Goal: Information Seeking & Learning: Learn about a topic

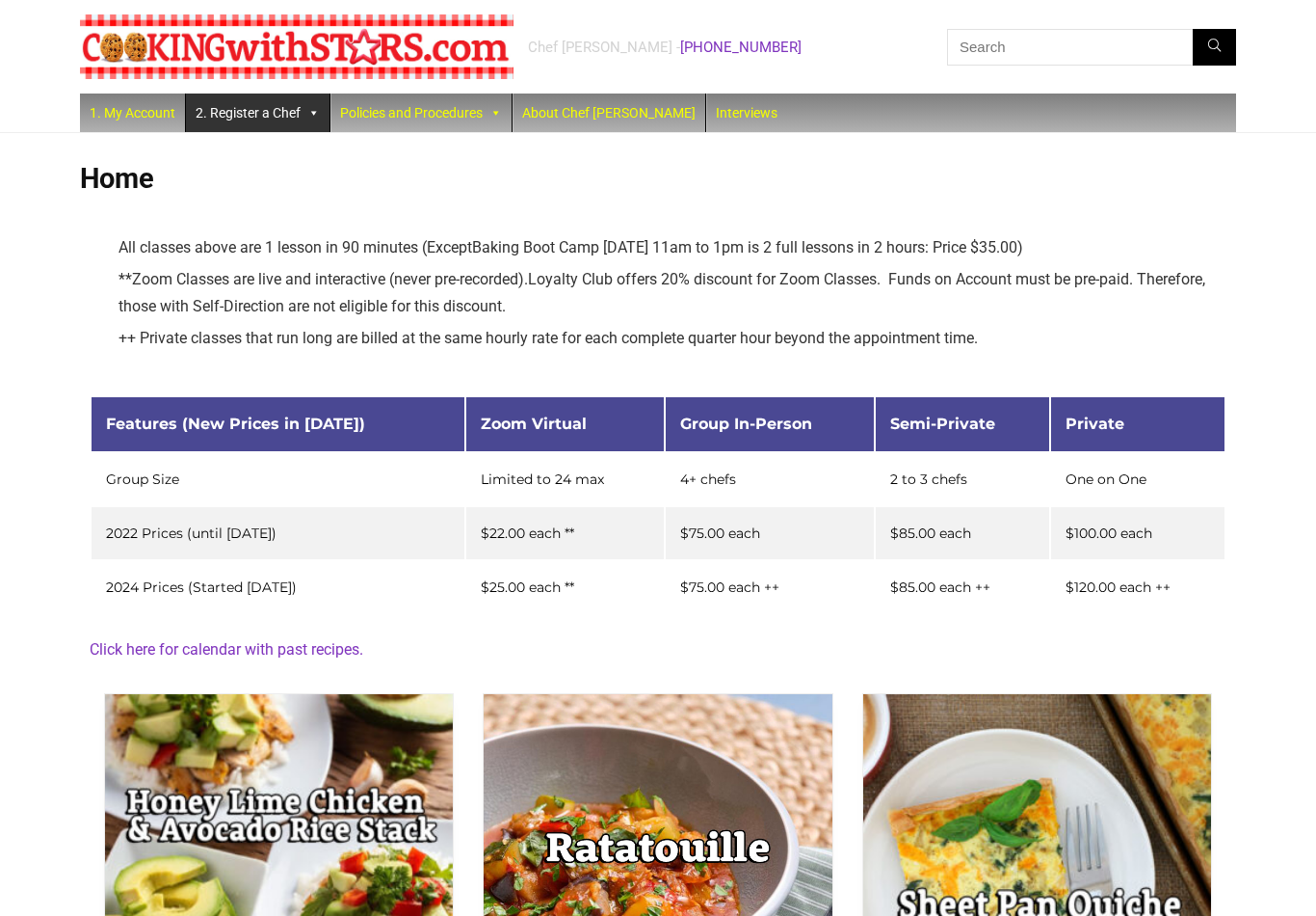
click at [258, 116] on link "2. Register a Chef" at bounding box center [258, 113] width 144 height 39
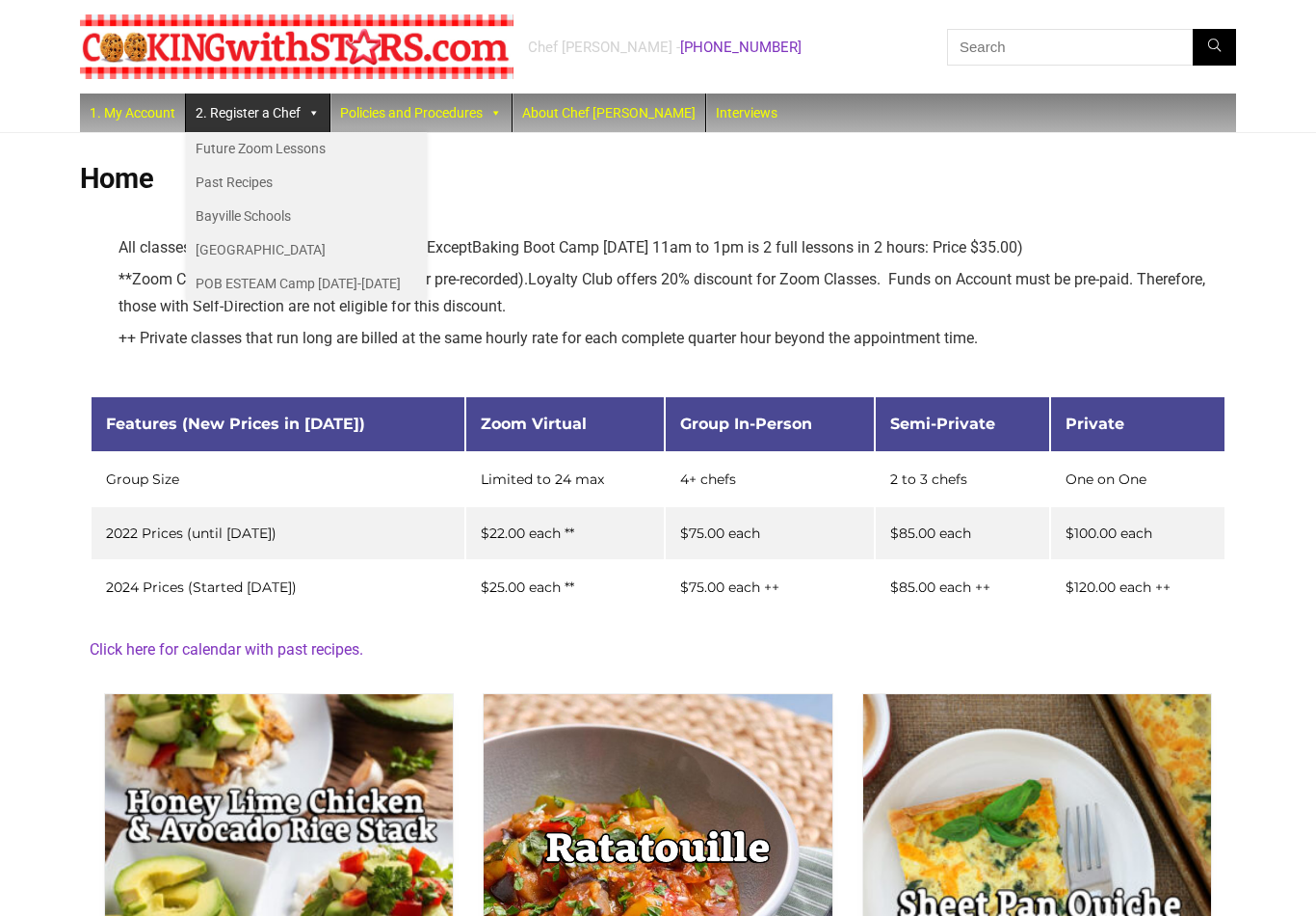
click at [206, 186] on link "Past Recipes" at bounding box center [307, 182] width 241 height 34
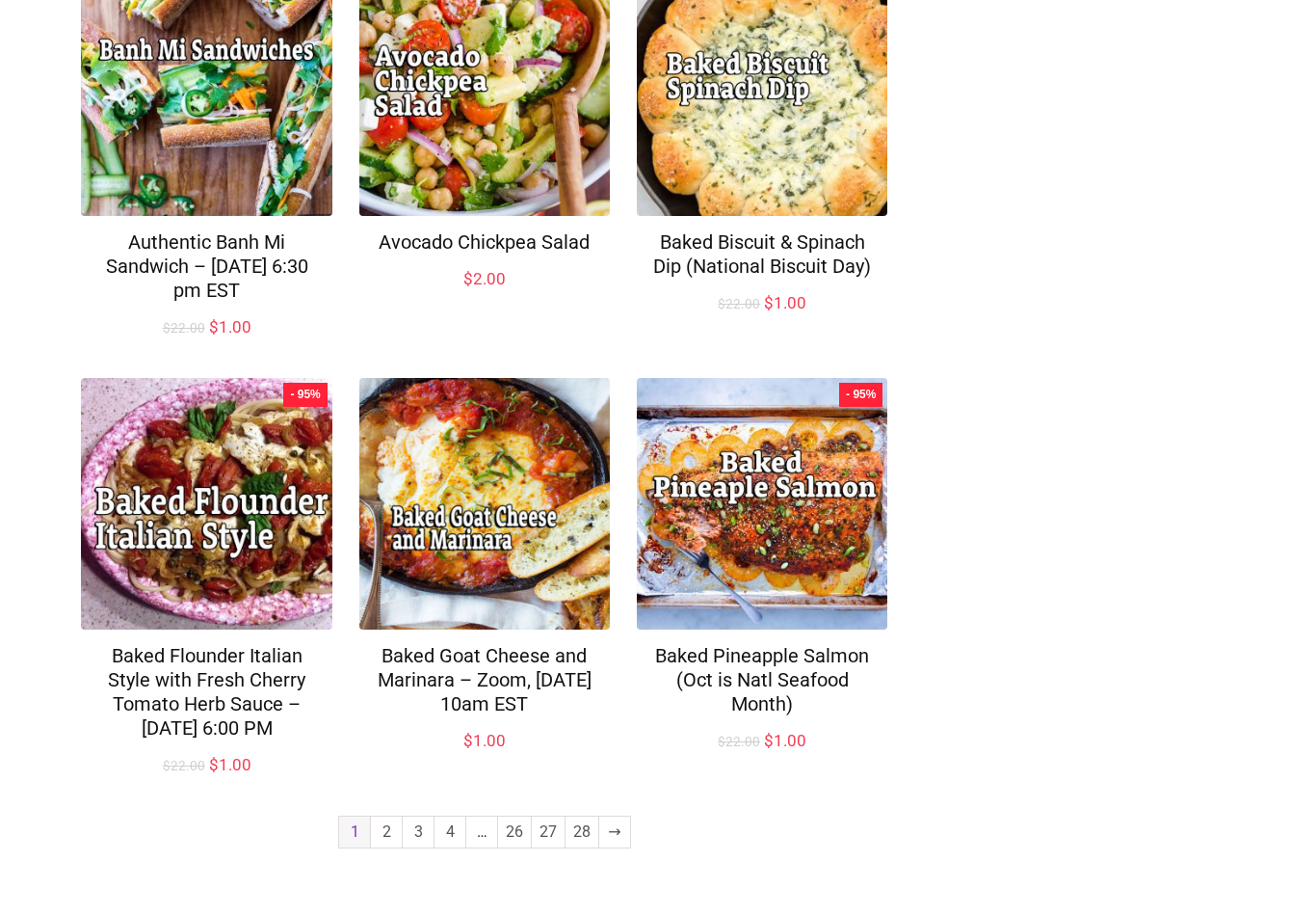
scroll to position [1201, 0]
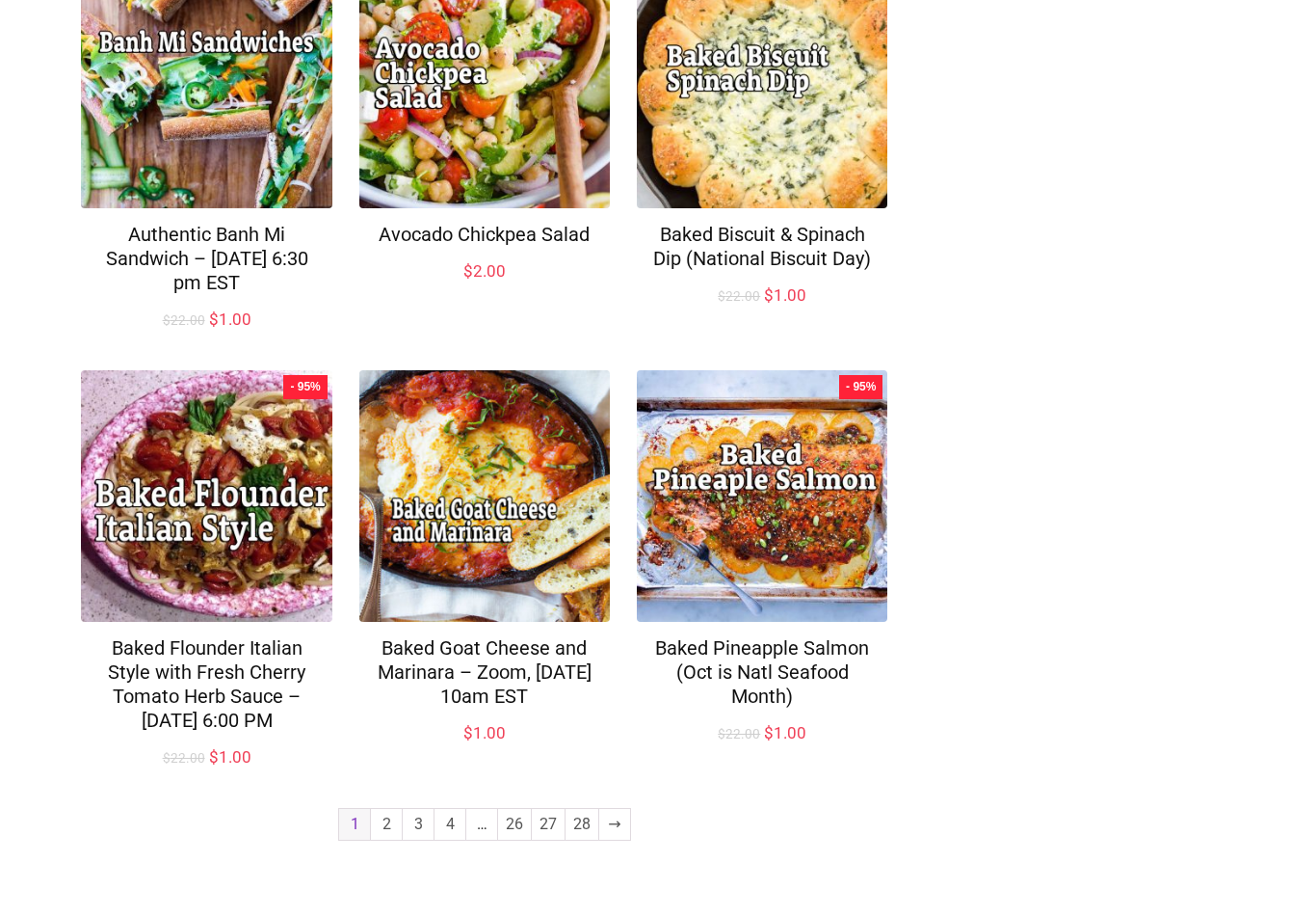
click at [384, 839] on link "2" at bounding box center [386, 824] width 31 height 31
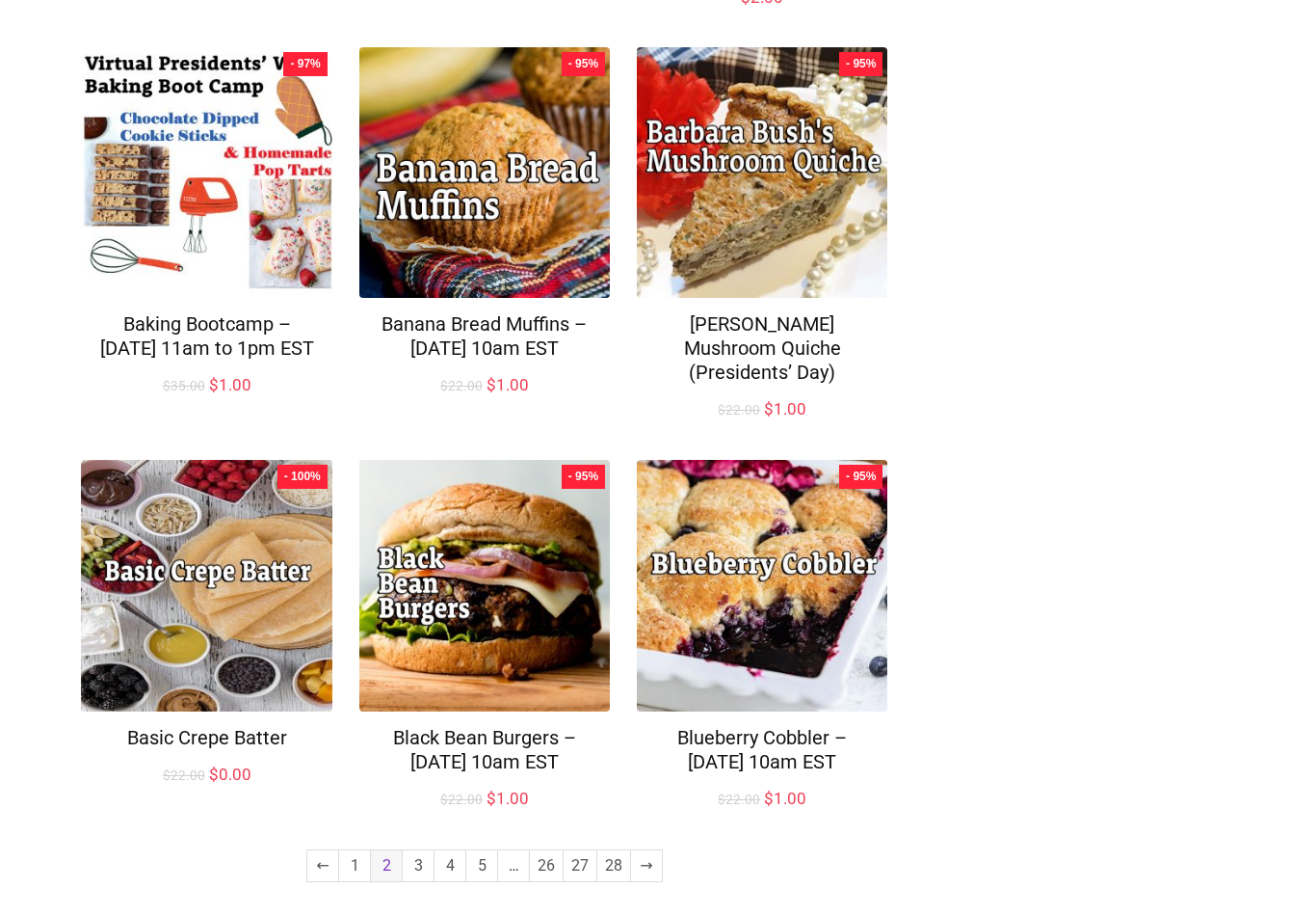
scroll to position [1200, 0]
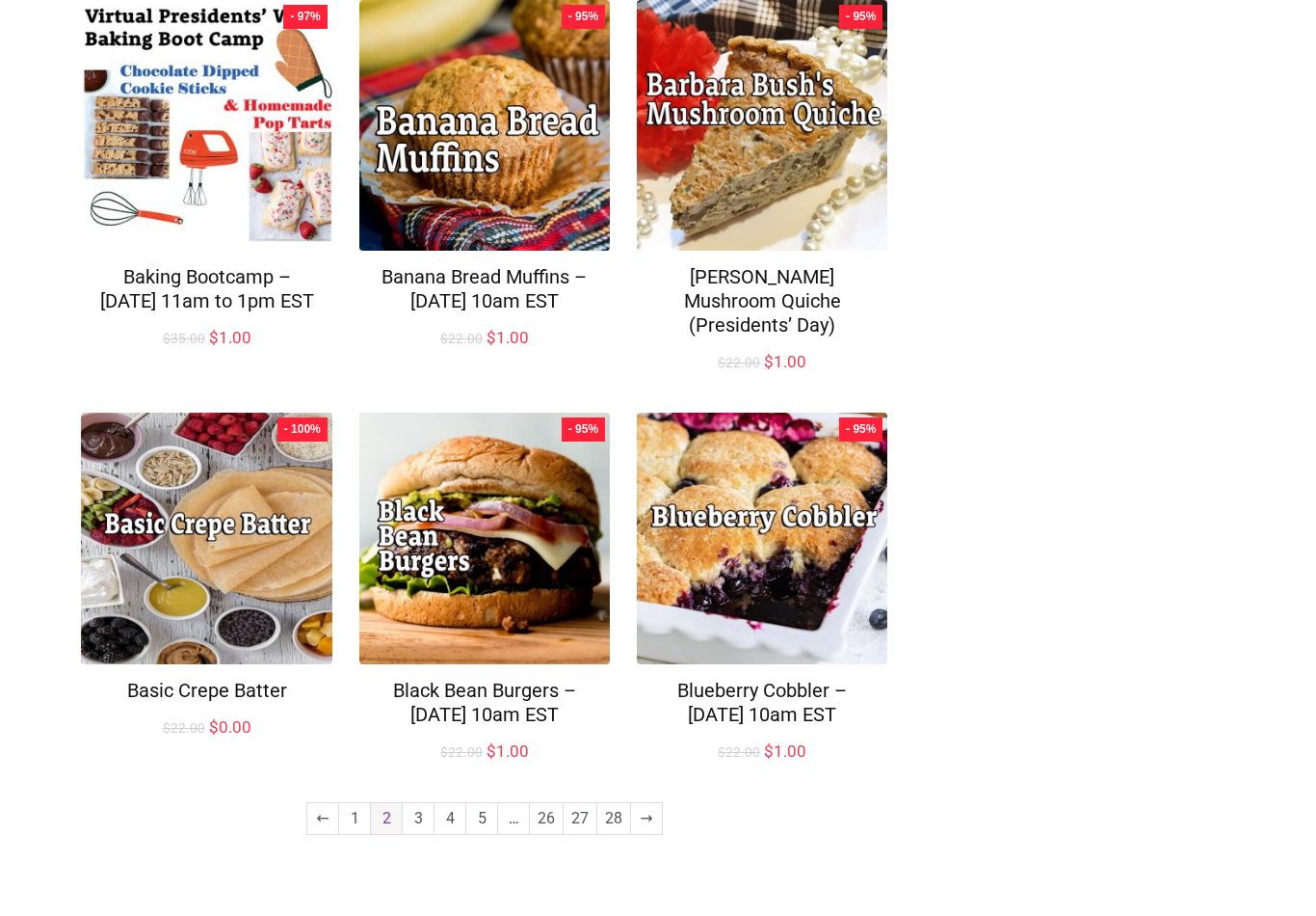
click at [417, 833] on link "3" at bounding box center [419, 819] width 31 height 31
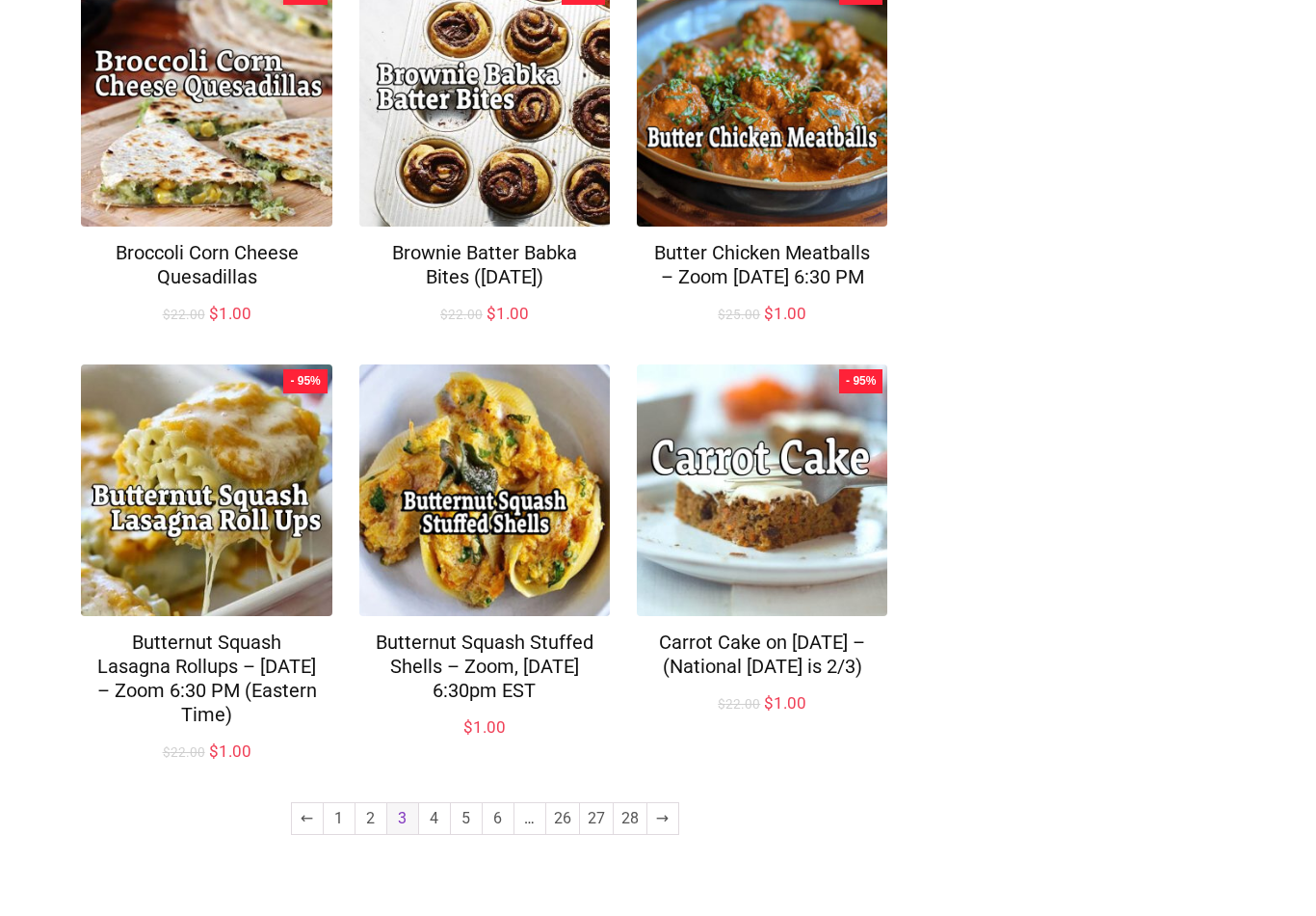
scroll to position [1128, 0]
click at [433, 833] on link "4" at bounding box center [435, 819] width 31 height 31
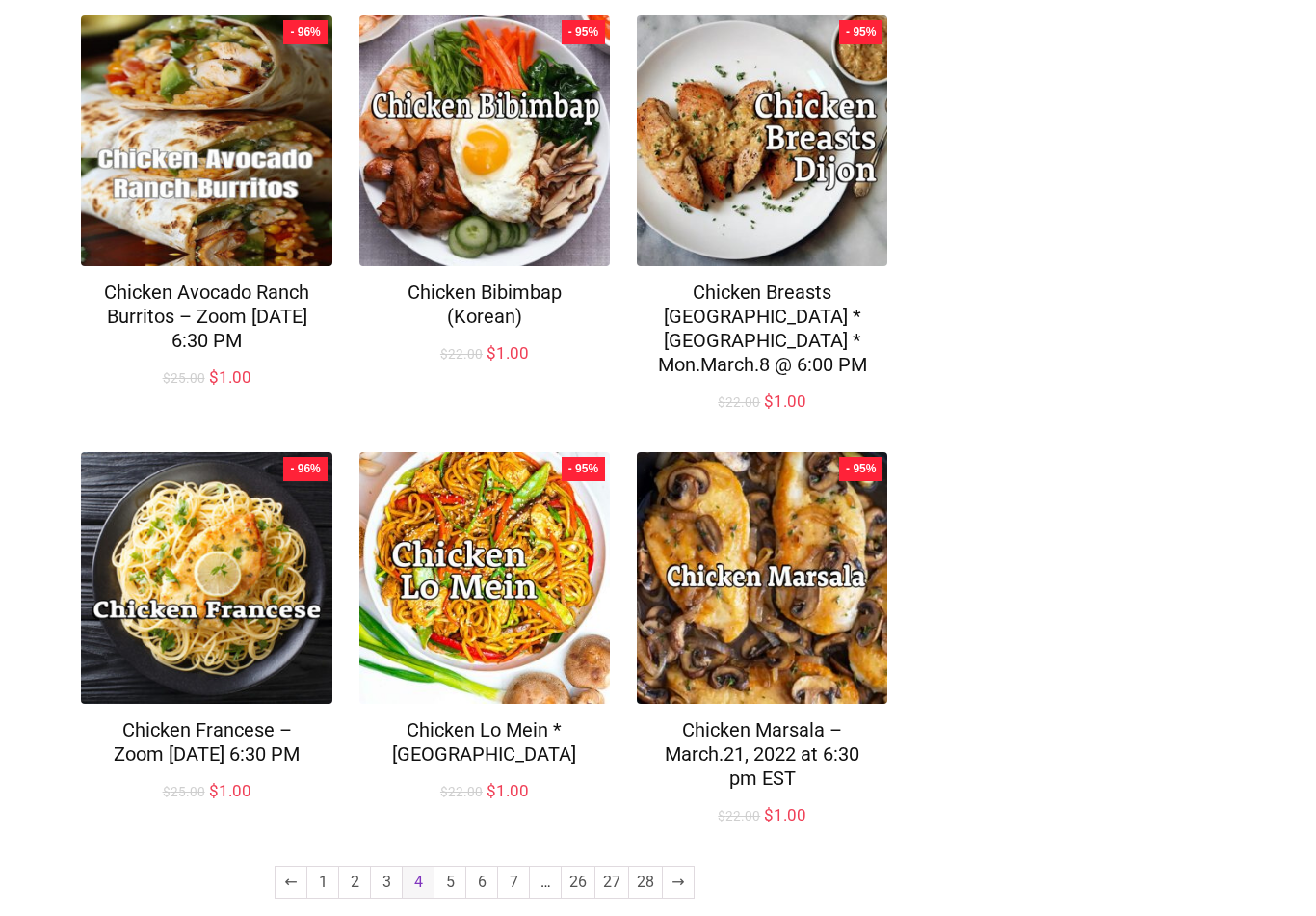
scroll to position [1177, 0]
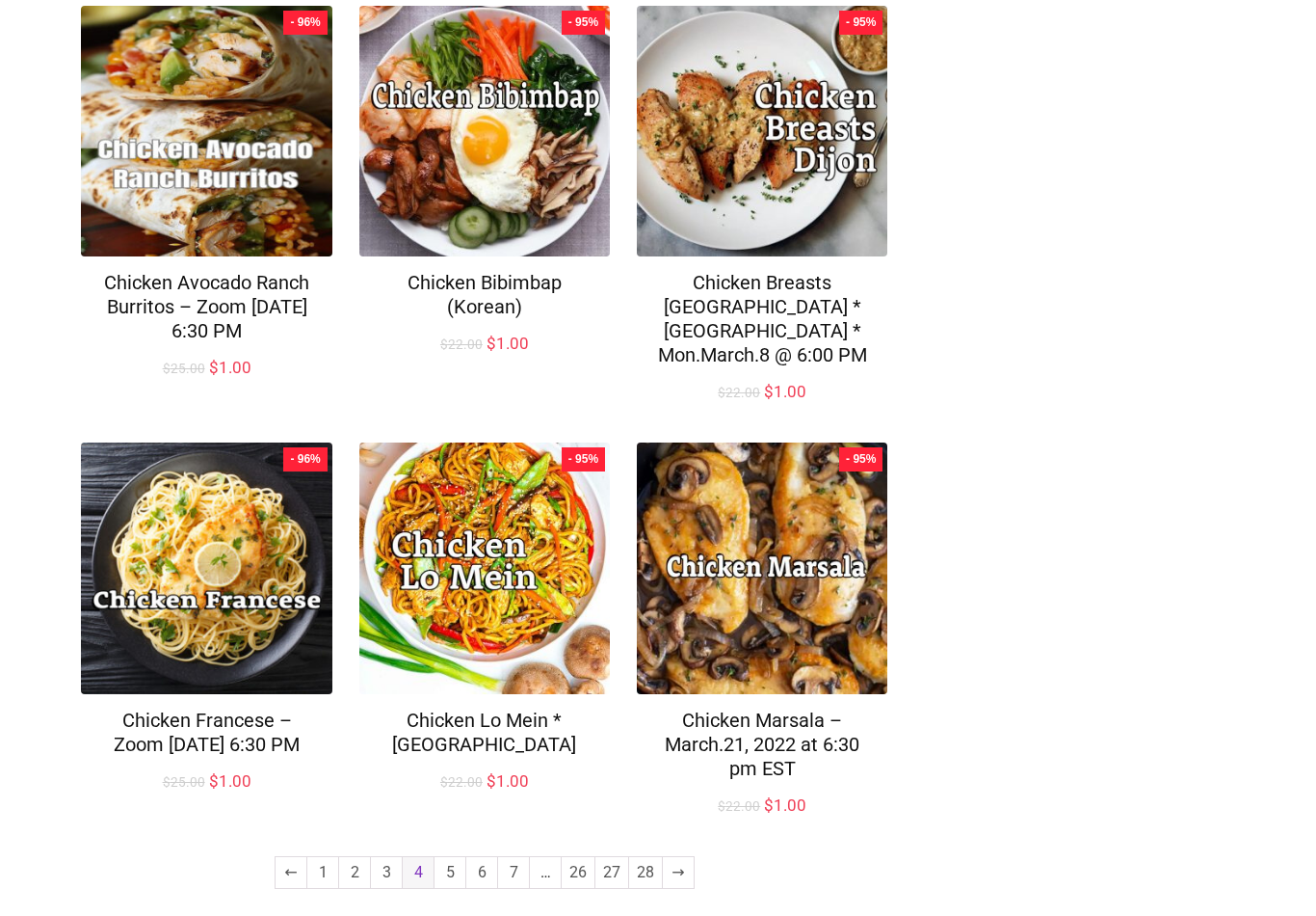
click at [445, 861] on link "5" at bounding box center [451, 872] width 31 height 31
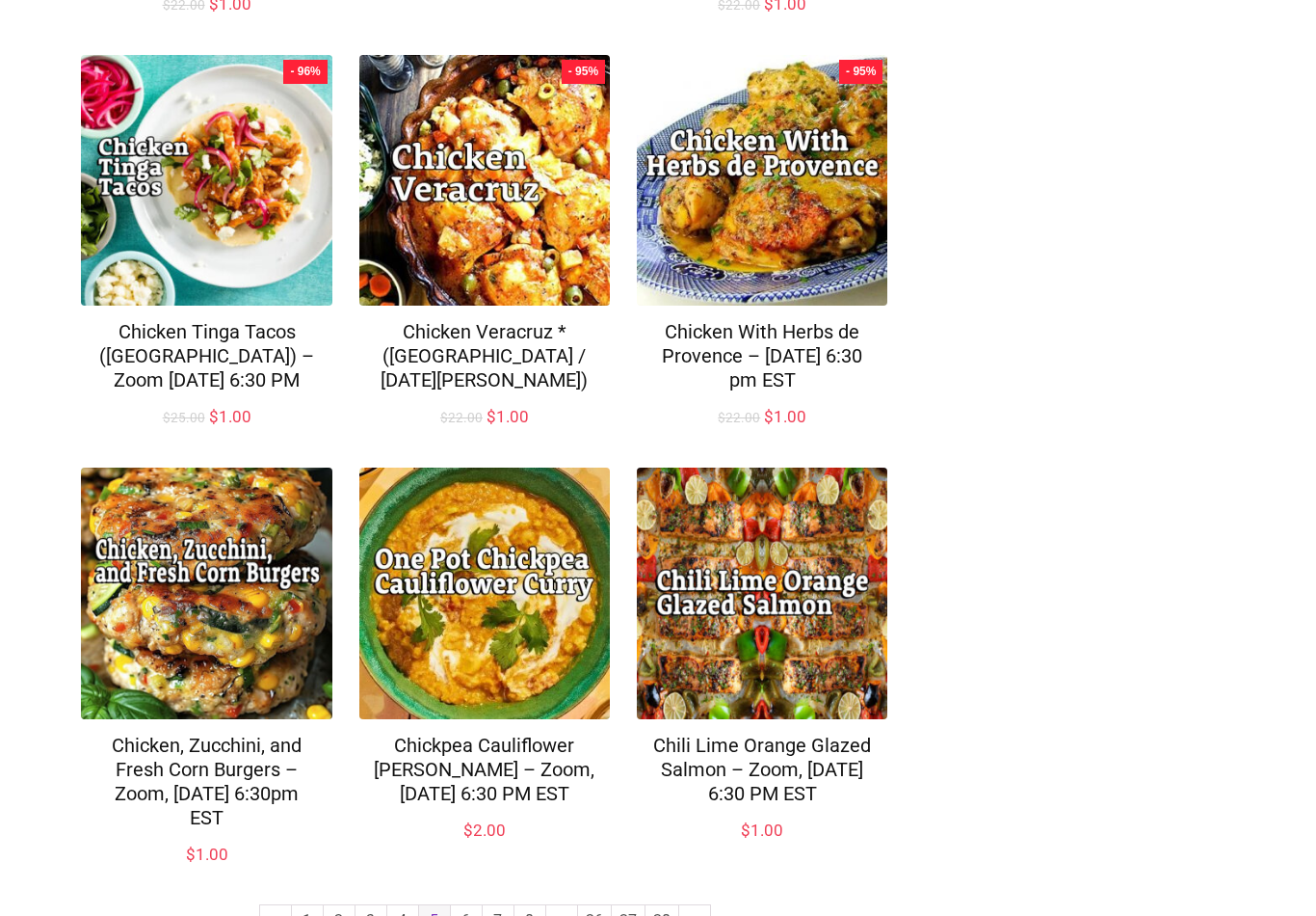
scroll to position [1200, 0]
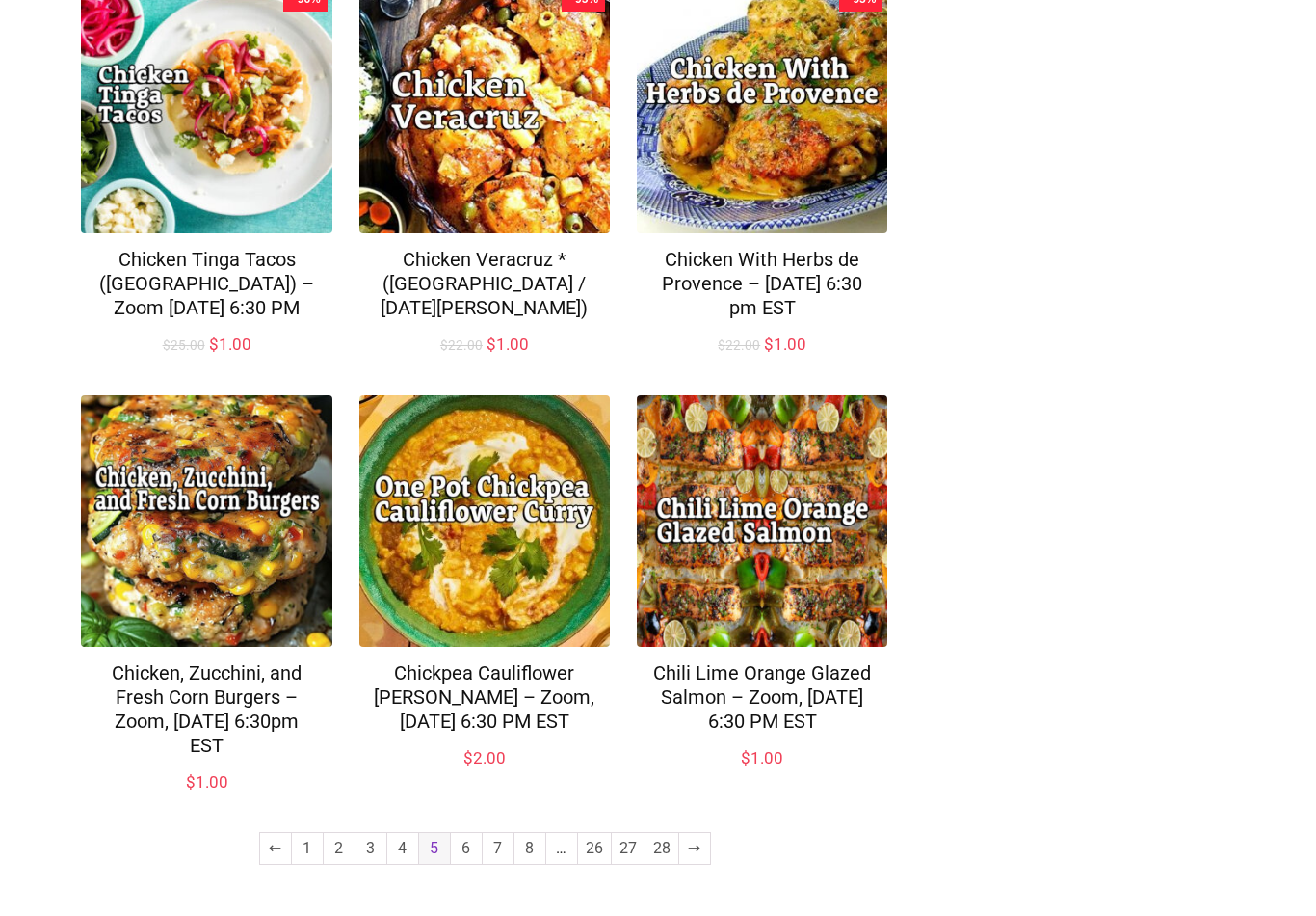
click at [463, 856] on link "6" at bounding box center [466, 848] width 31 height 31
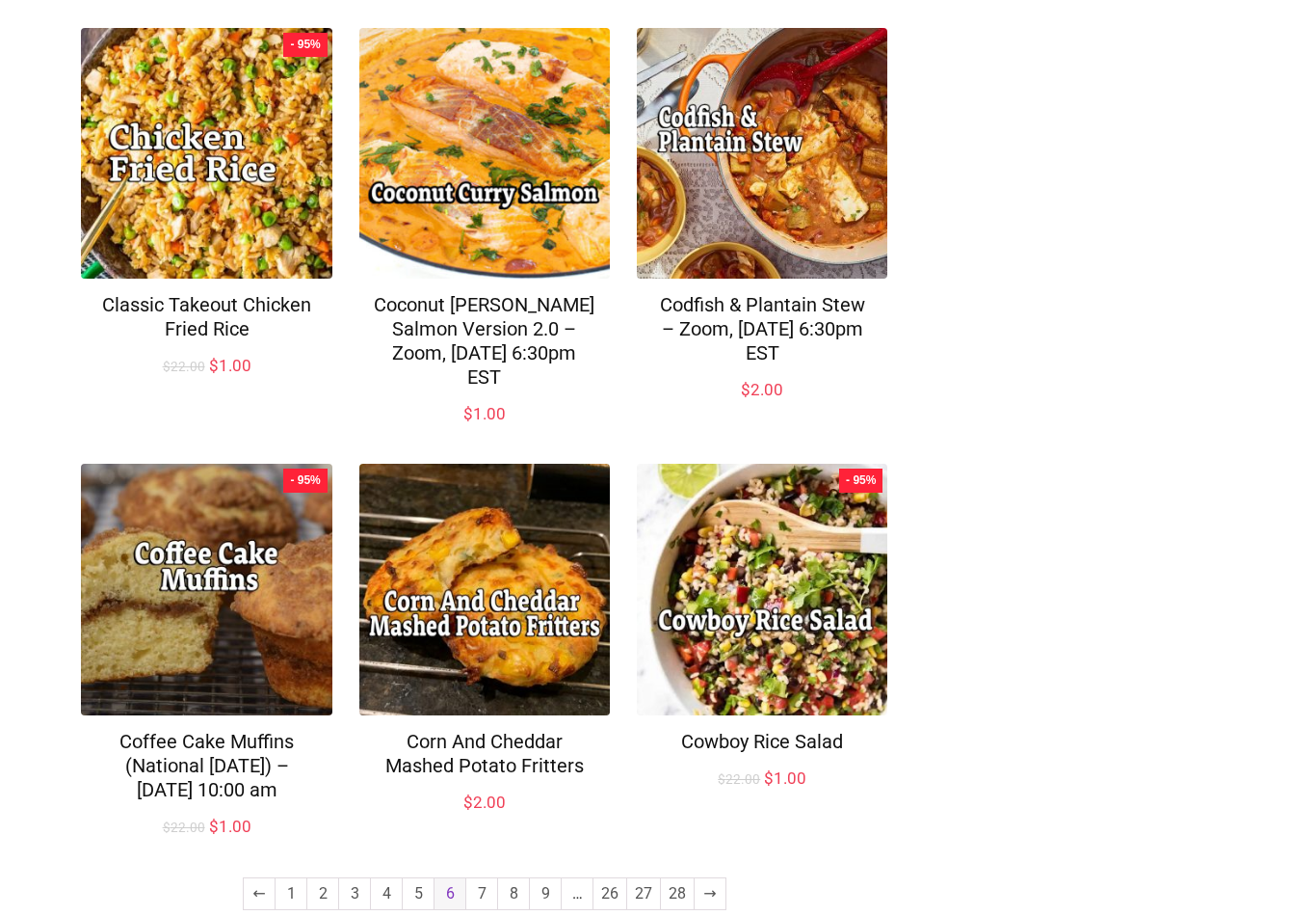
scroll to position [1176, 0]
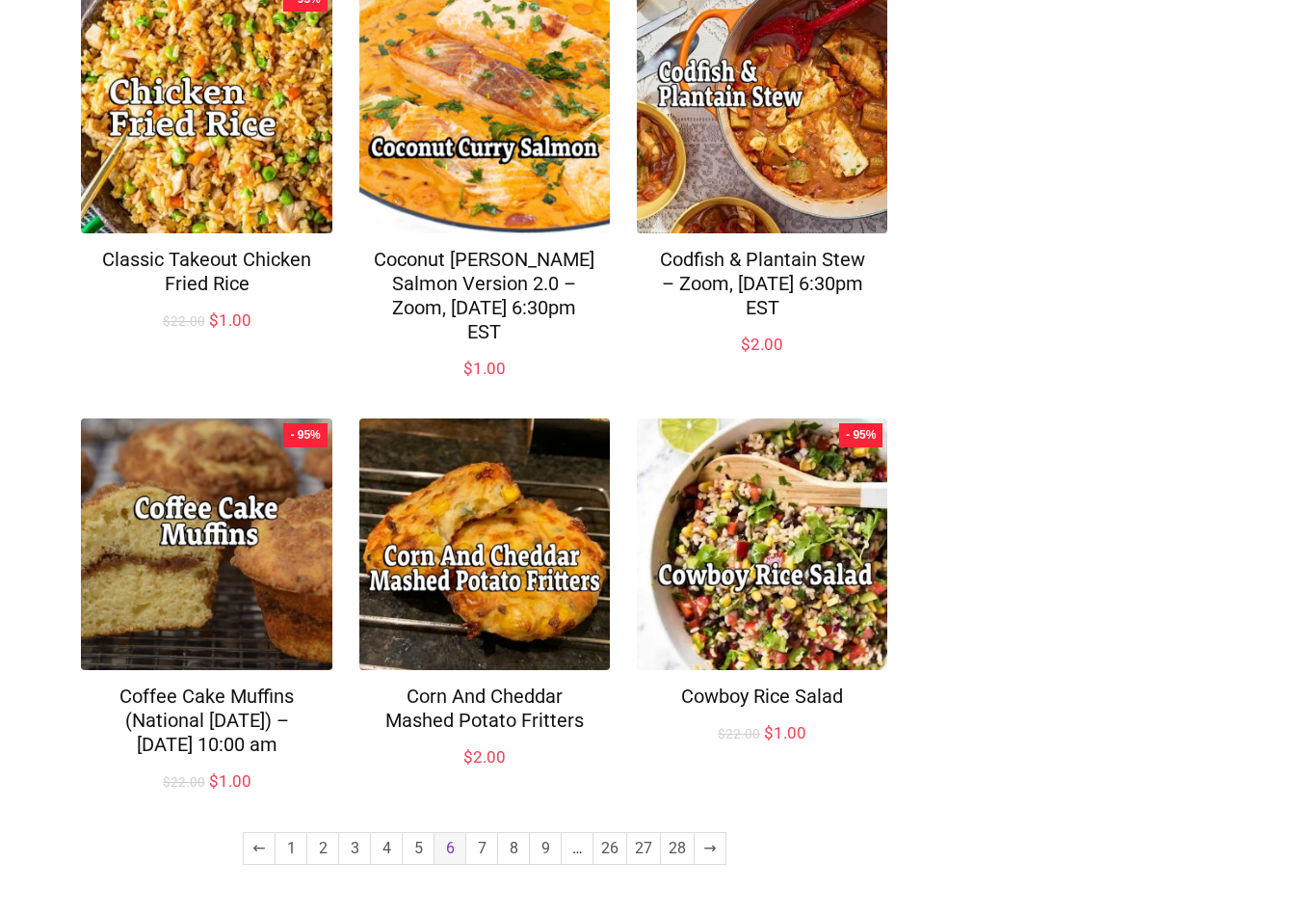
click at [483, 852] on link "7" at bounding box center [482, 848] width 31 height 31
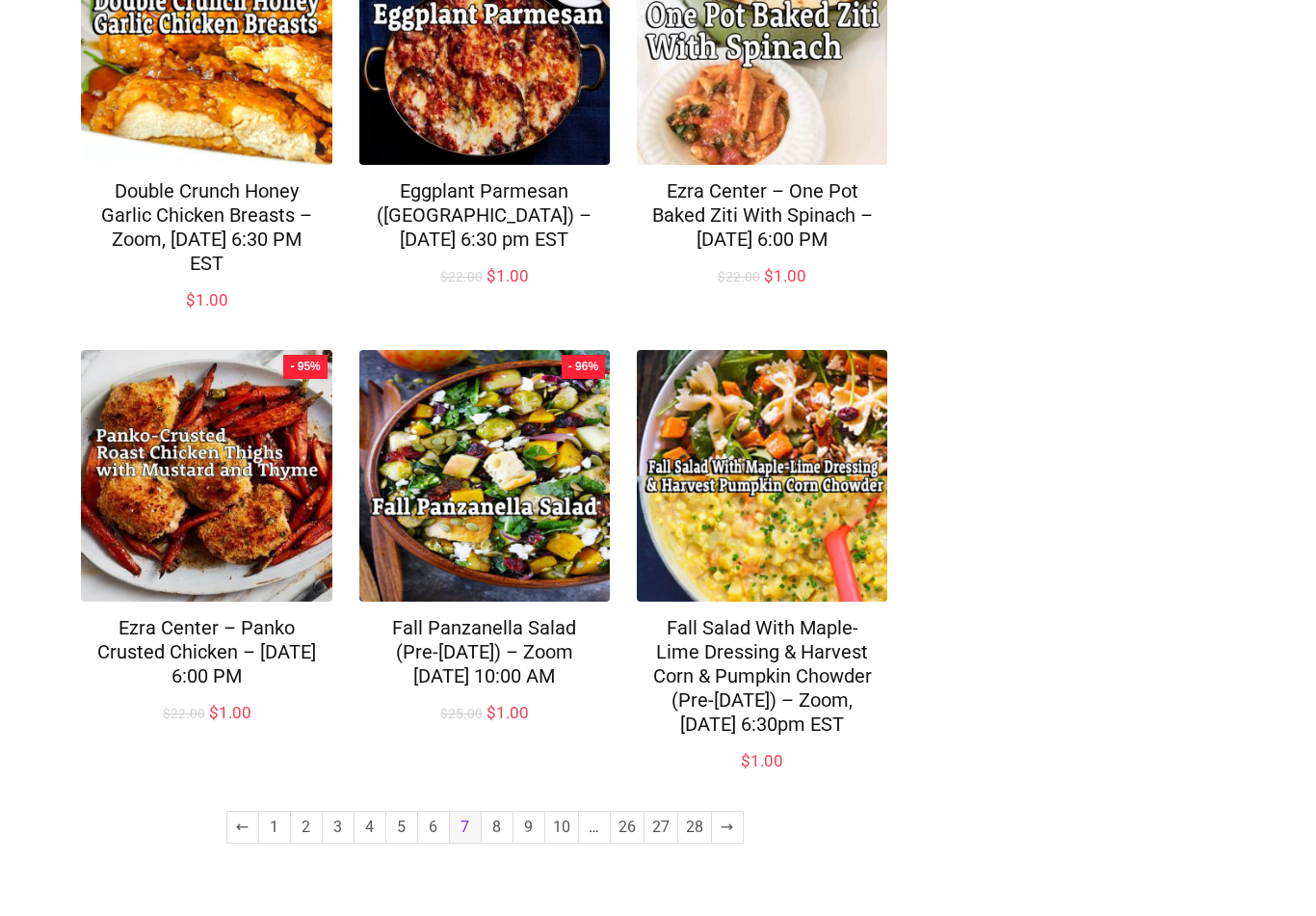
scroll to position [1223, 0]
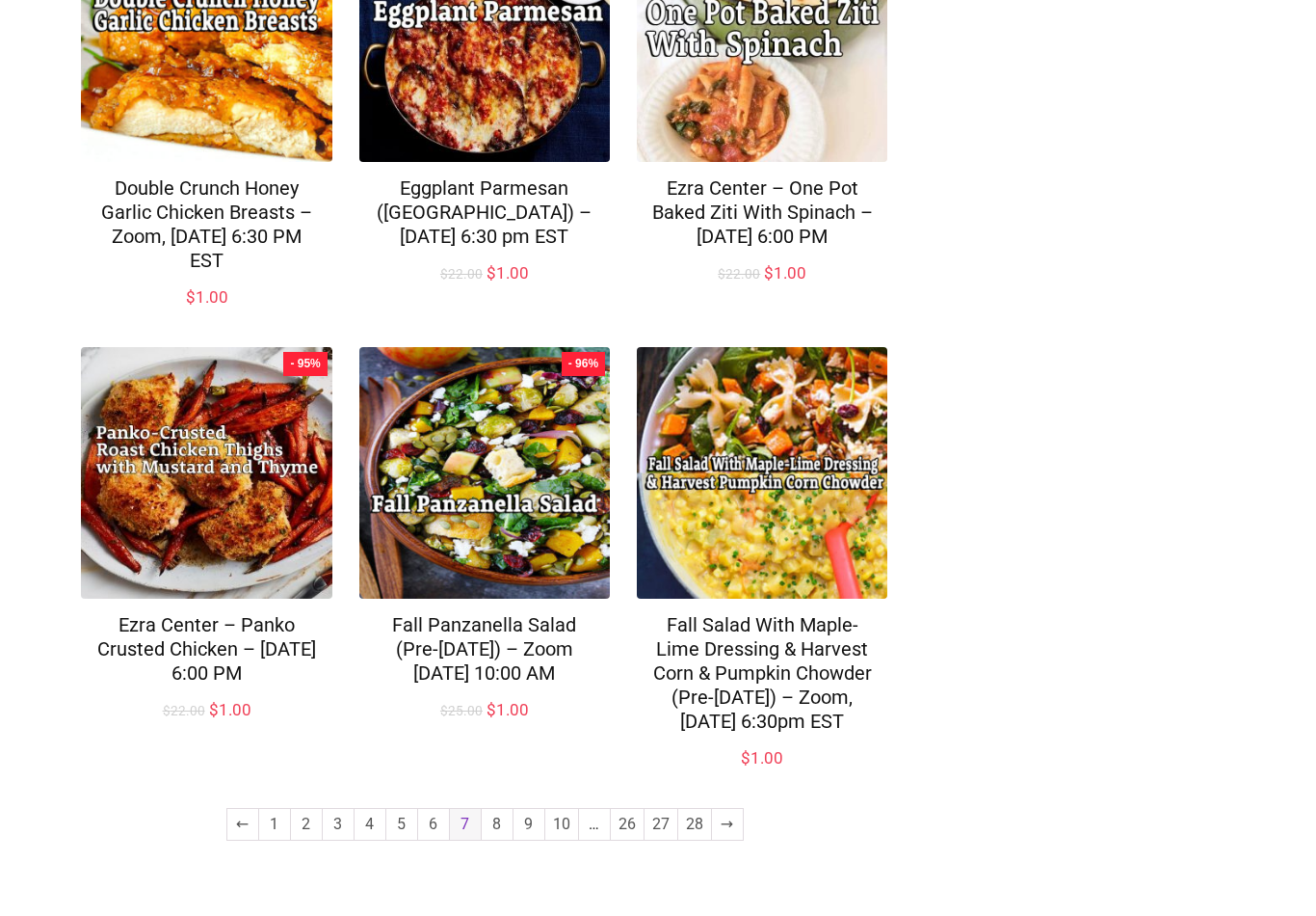
click at [497, 839] on link "8" at bounding box center [497, 824] width 31 height 31
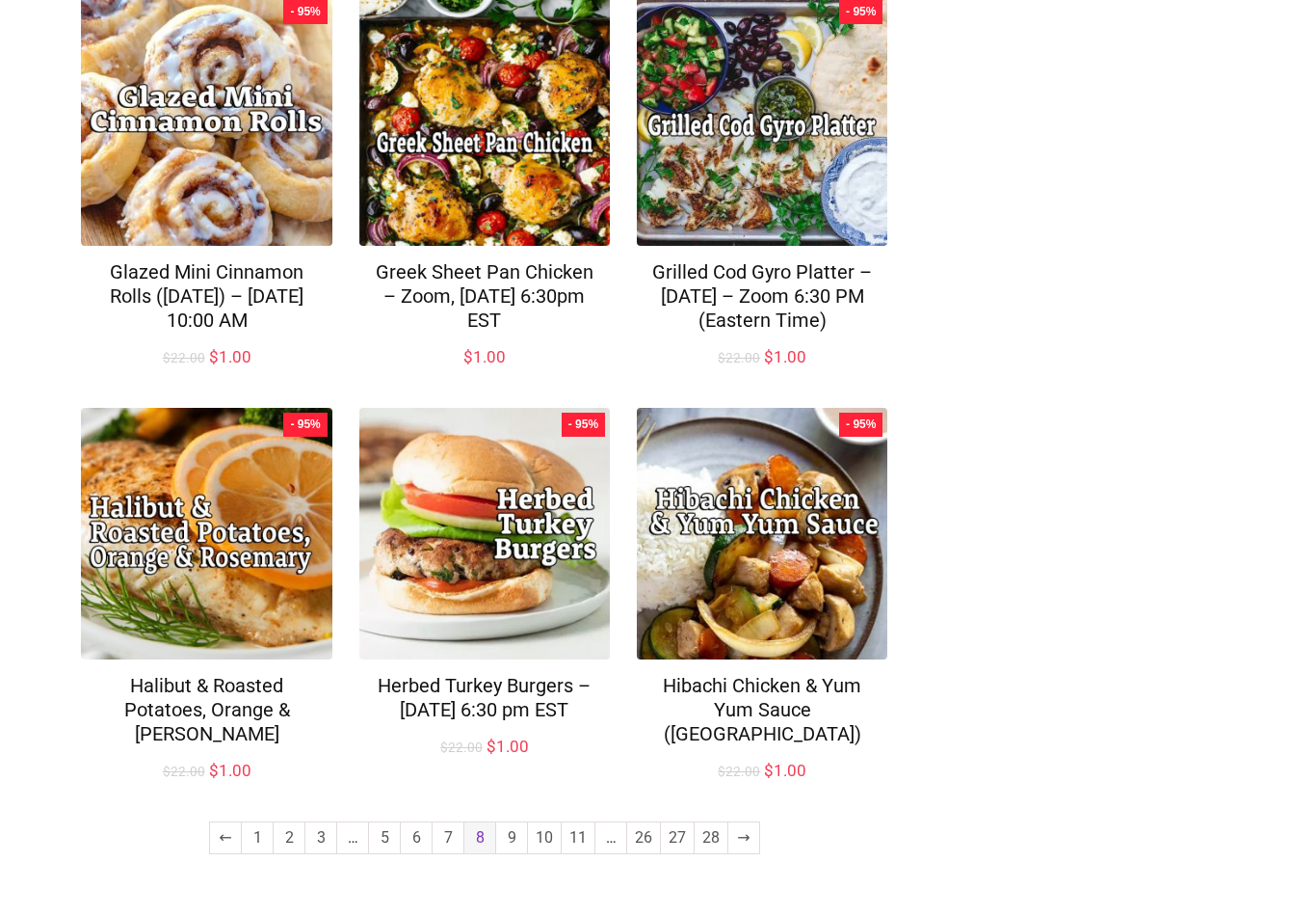
scroll to position [1199, 0]
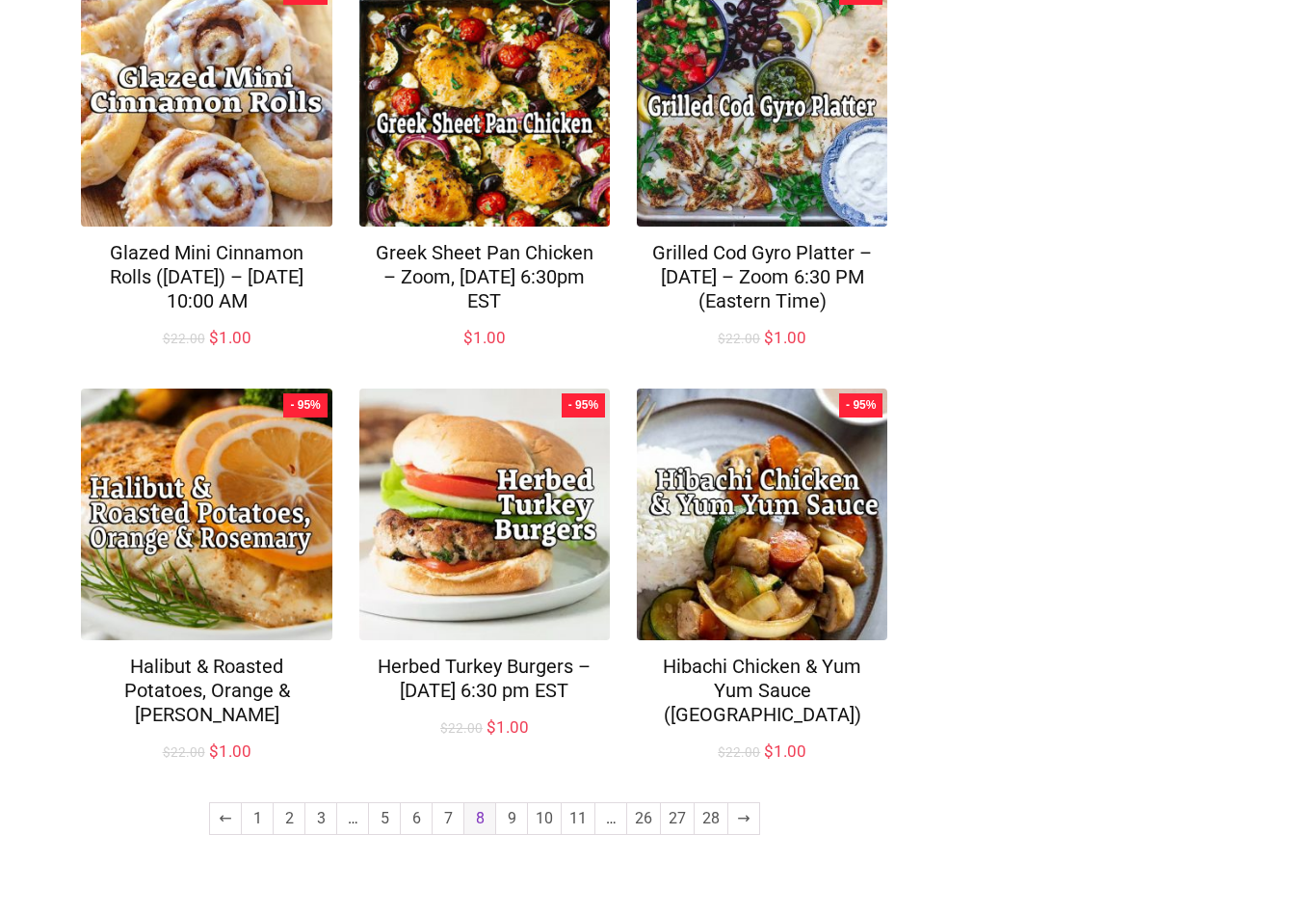
click at [512, 833] on link "9" at bounding box center [512, 819] width 31 height 31
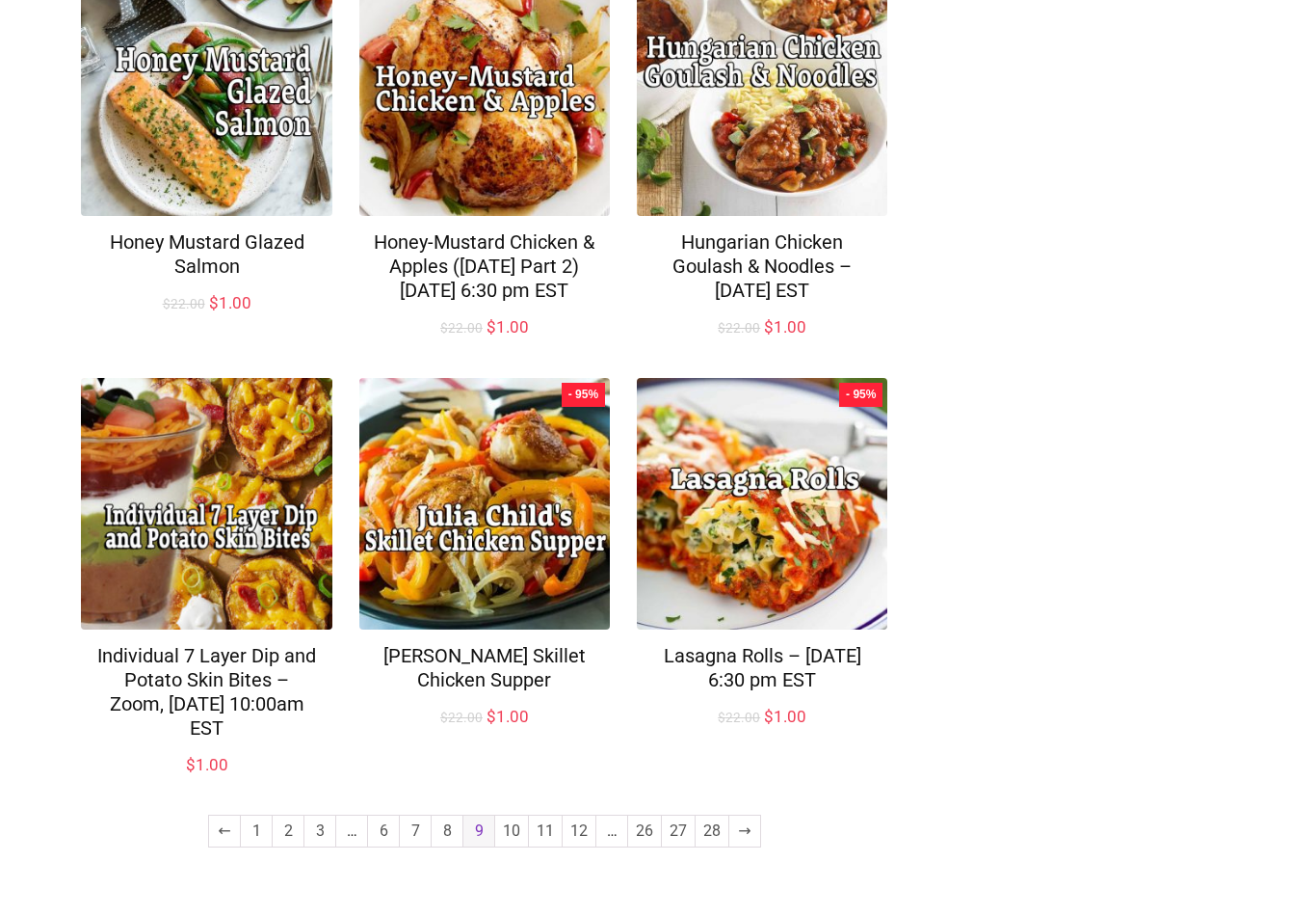
scroll to position [1224, 0]
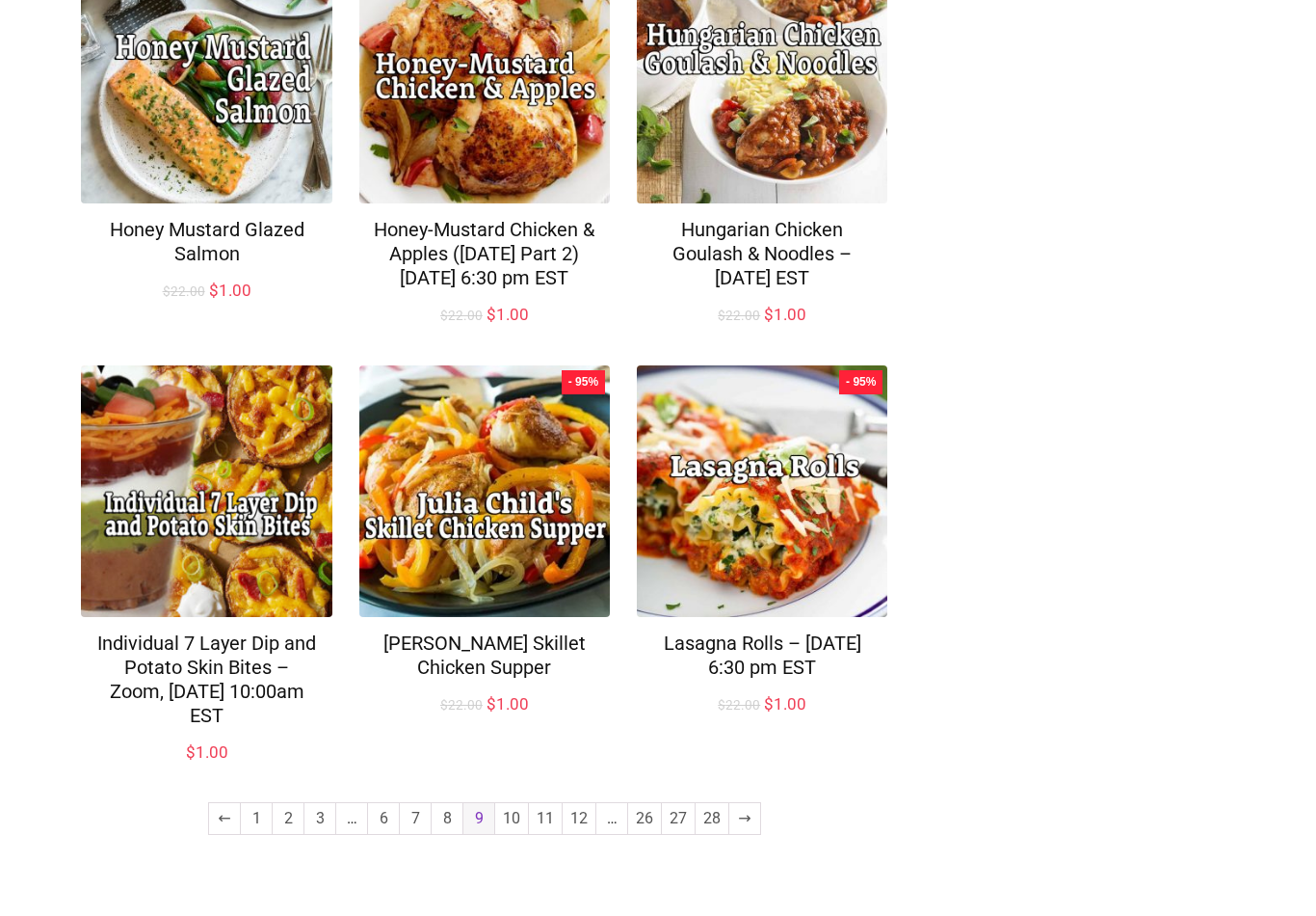
click at [510, 833] on link "10" at bounding box center [512, 819] width 33 height 31
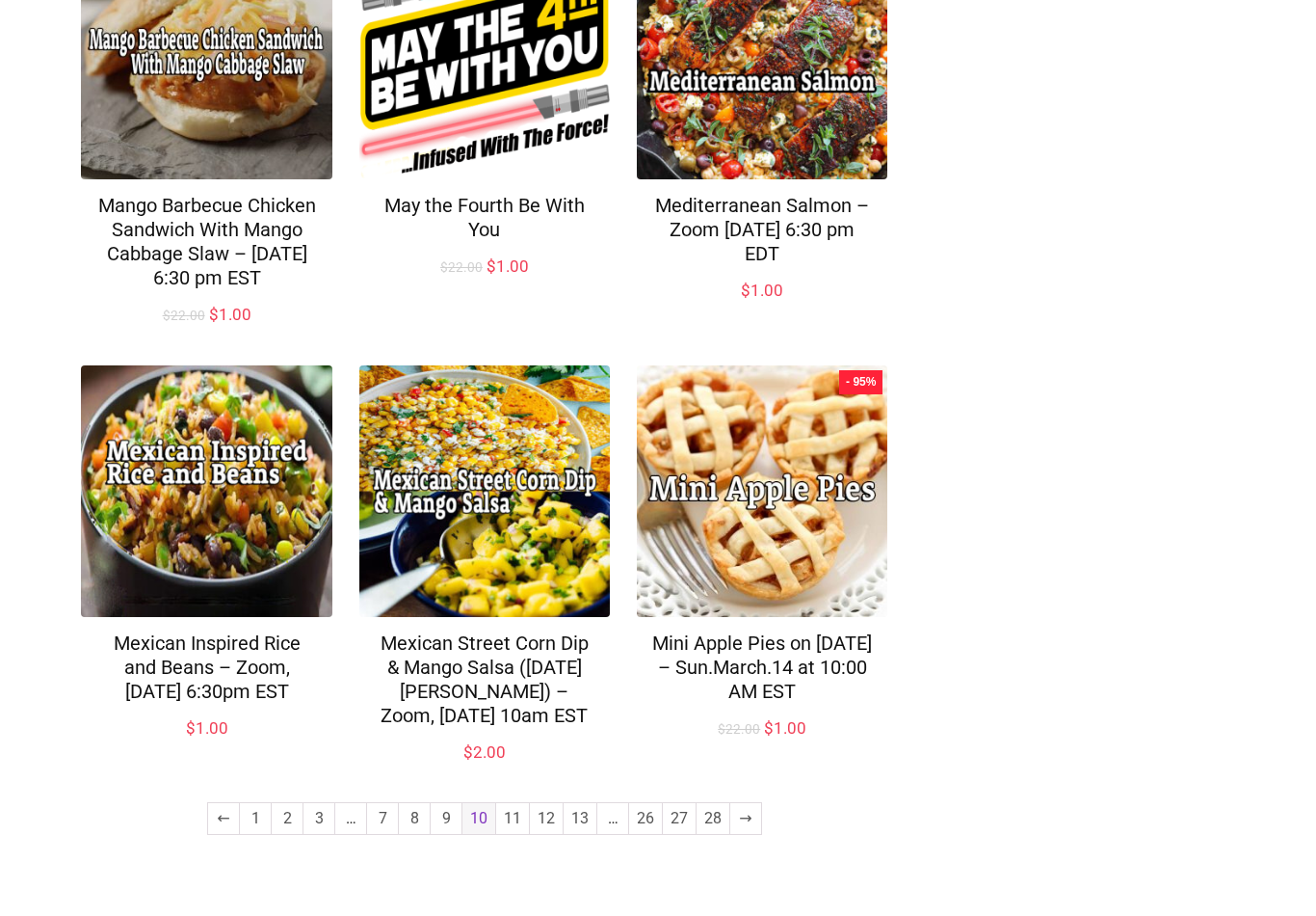
scroll to position [1248, 0]
click at [510, 833] on link "11" at bounding box center [513, 819] width 33 height 31
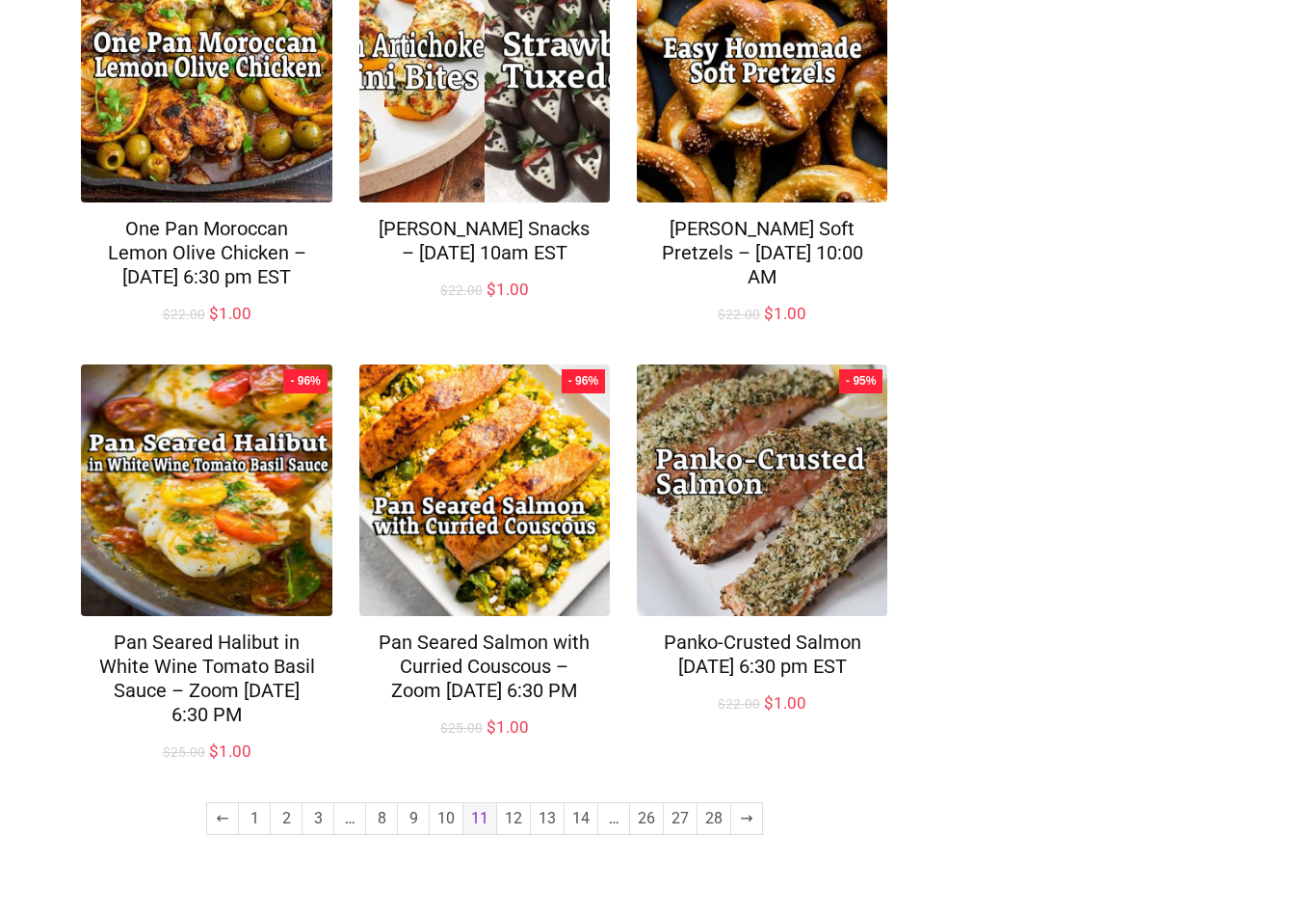
scroll to position [1225, 0]
click at [518, 833] on link "12" at bounding box center [514, 819] width 33 height 31
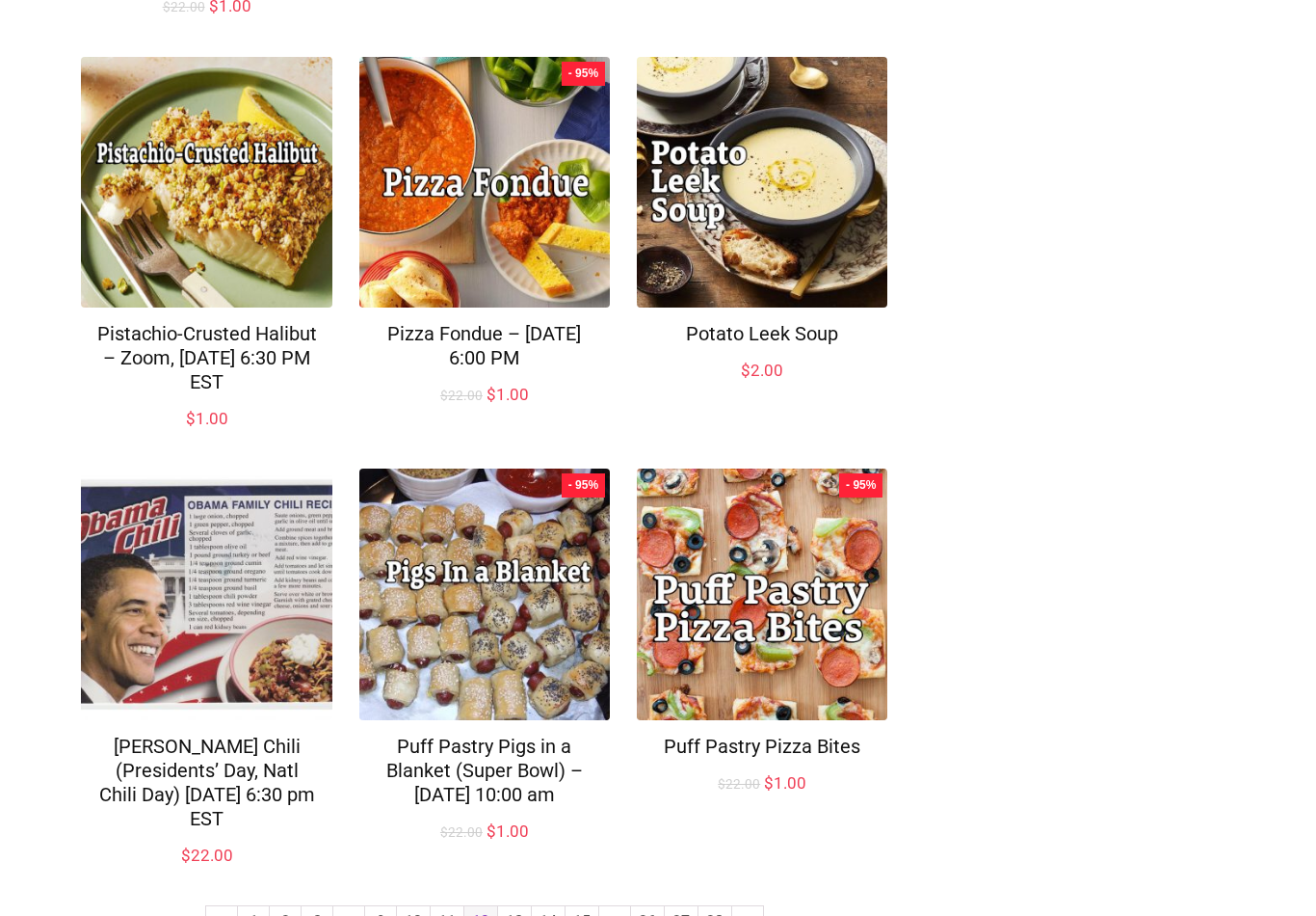
scroll to position [1176, 0]
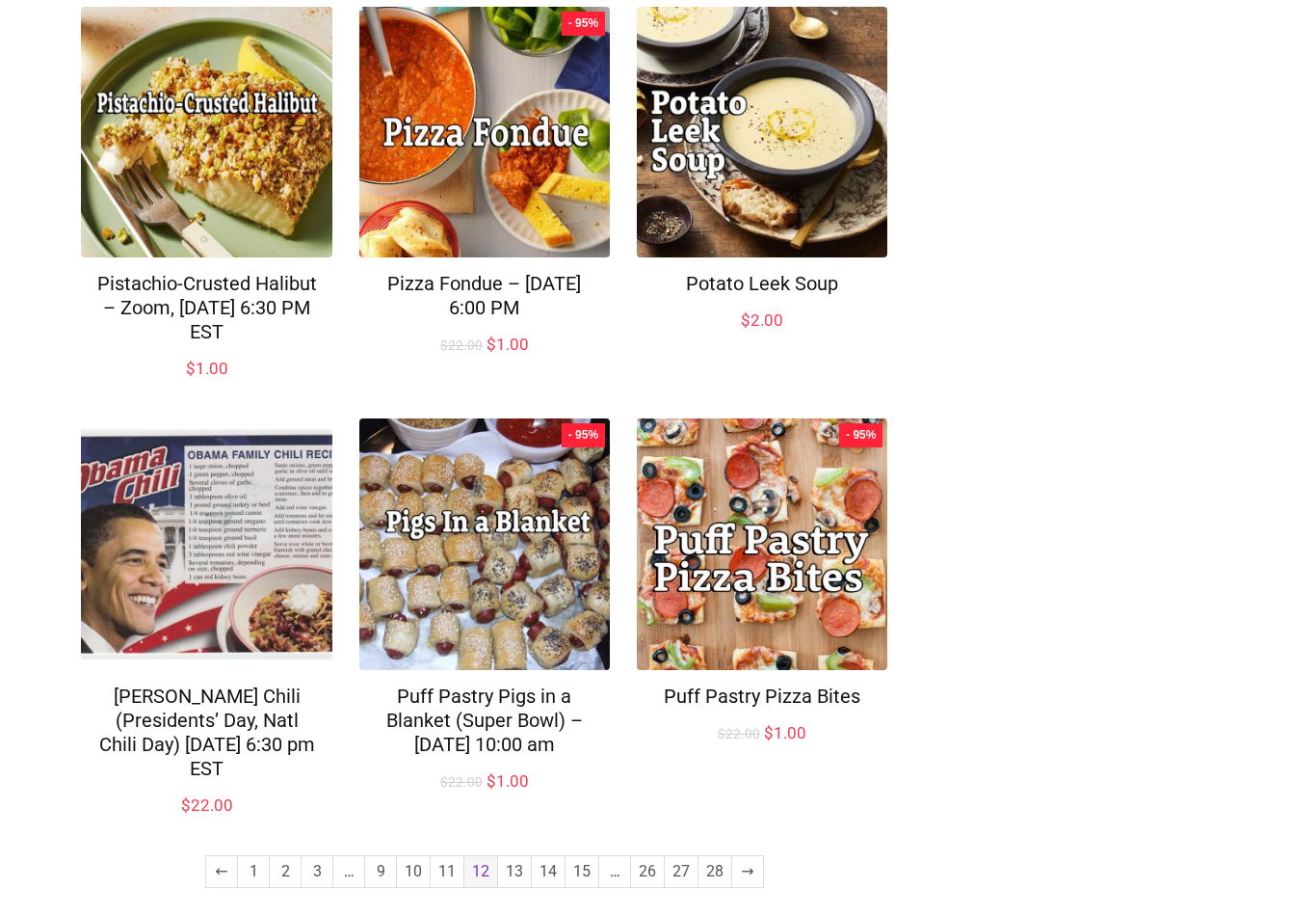
click at [516, 856] on link "13" at bounding box center [515, 871] width 33 height 31
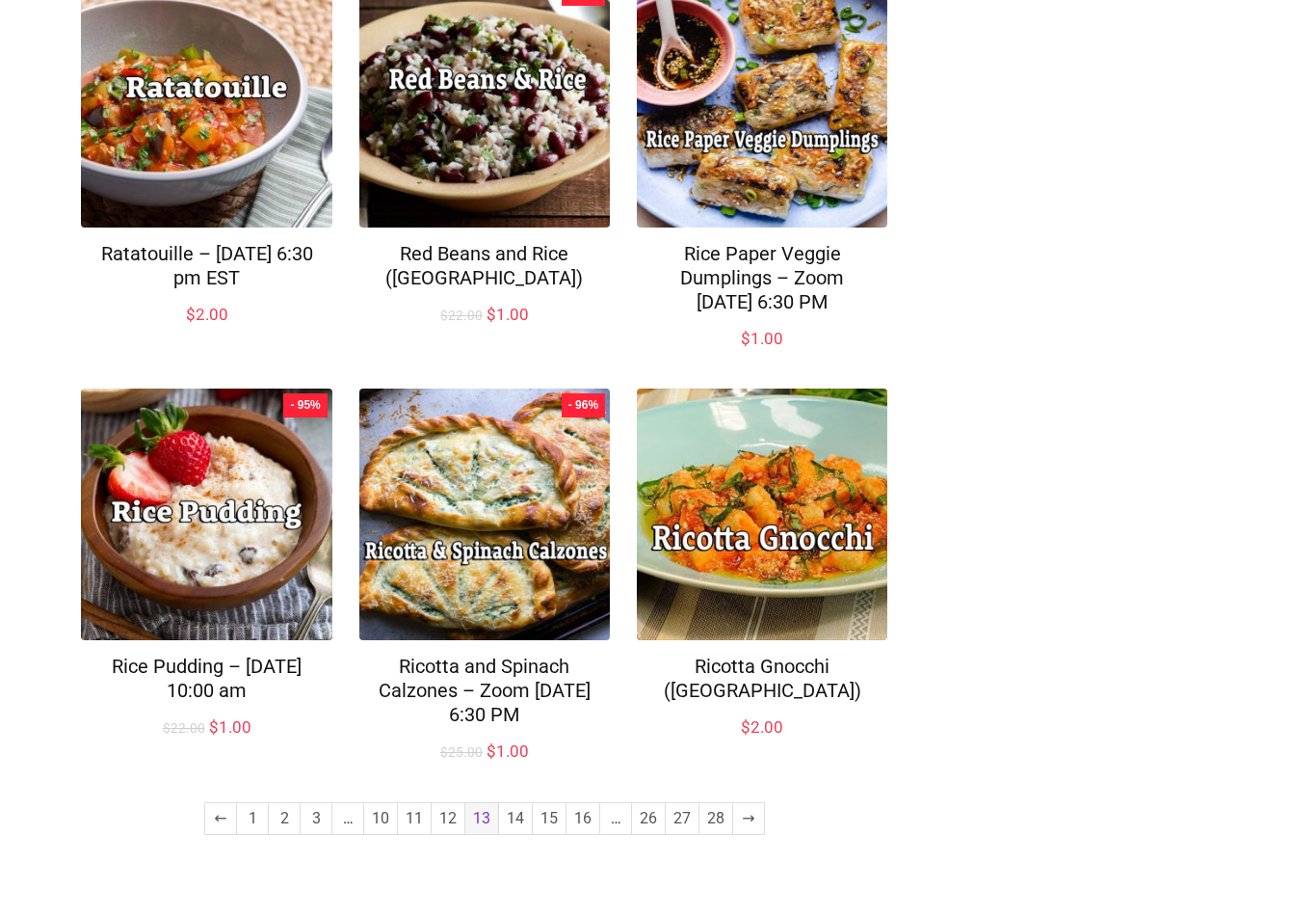
scroll to position [1200, 0]
click at [513, 833] on link "14" at bounding box center [516, 819] width 33 height 31
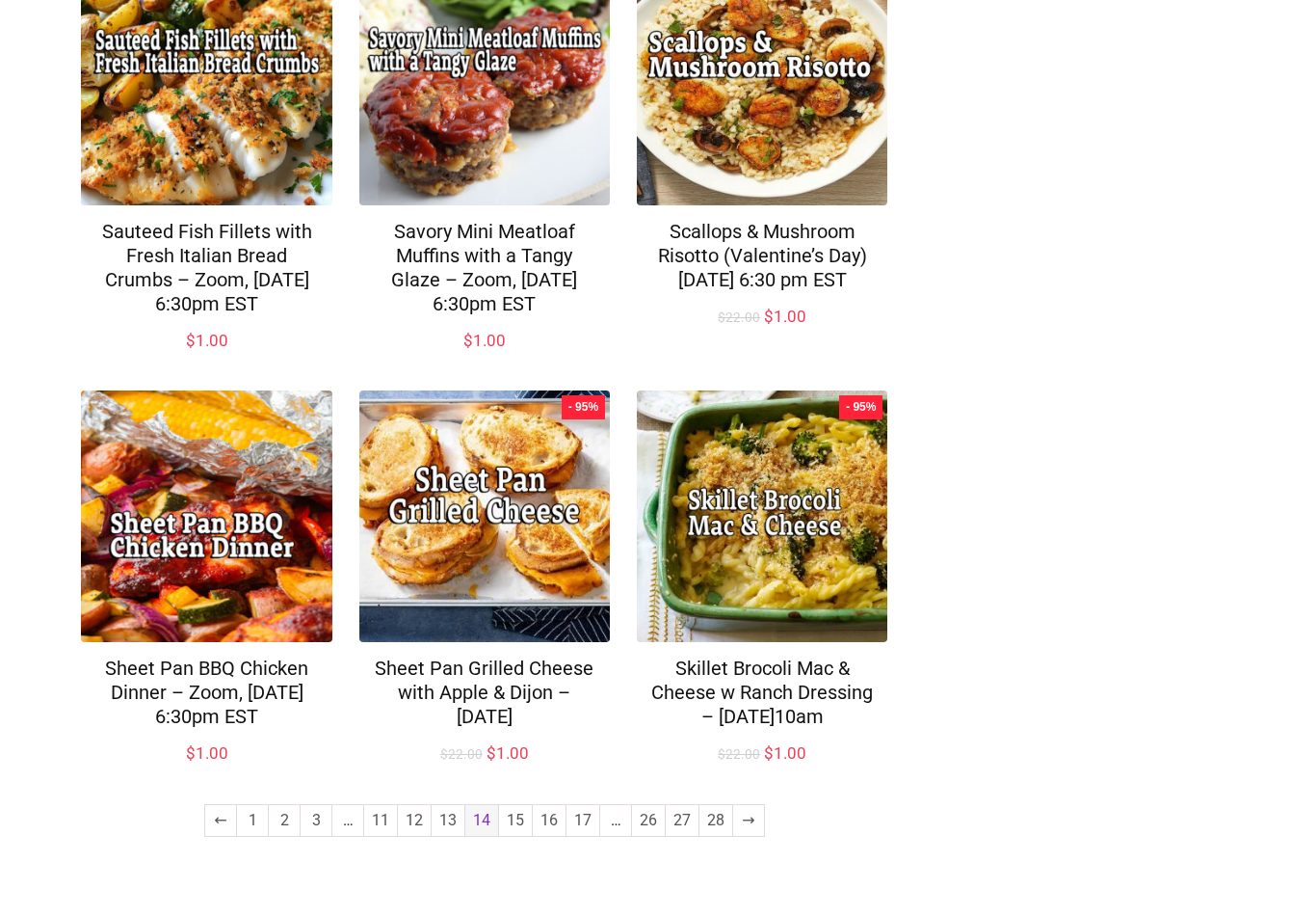
scroll to position [1247, 0]
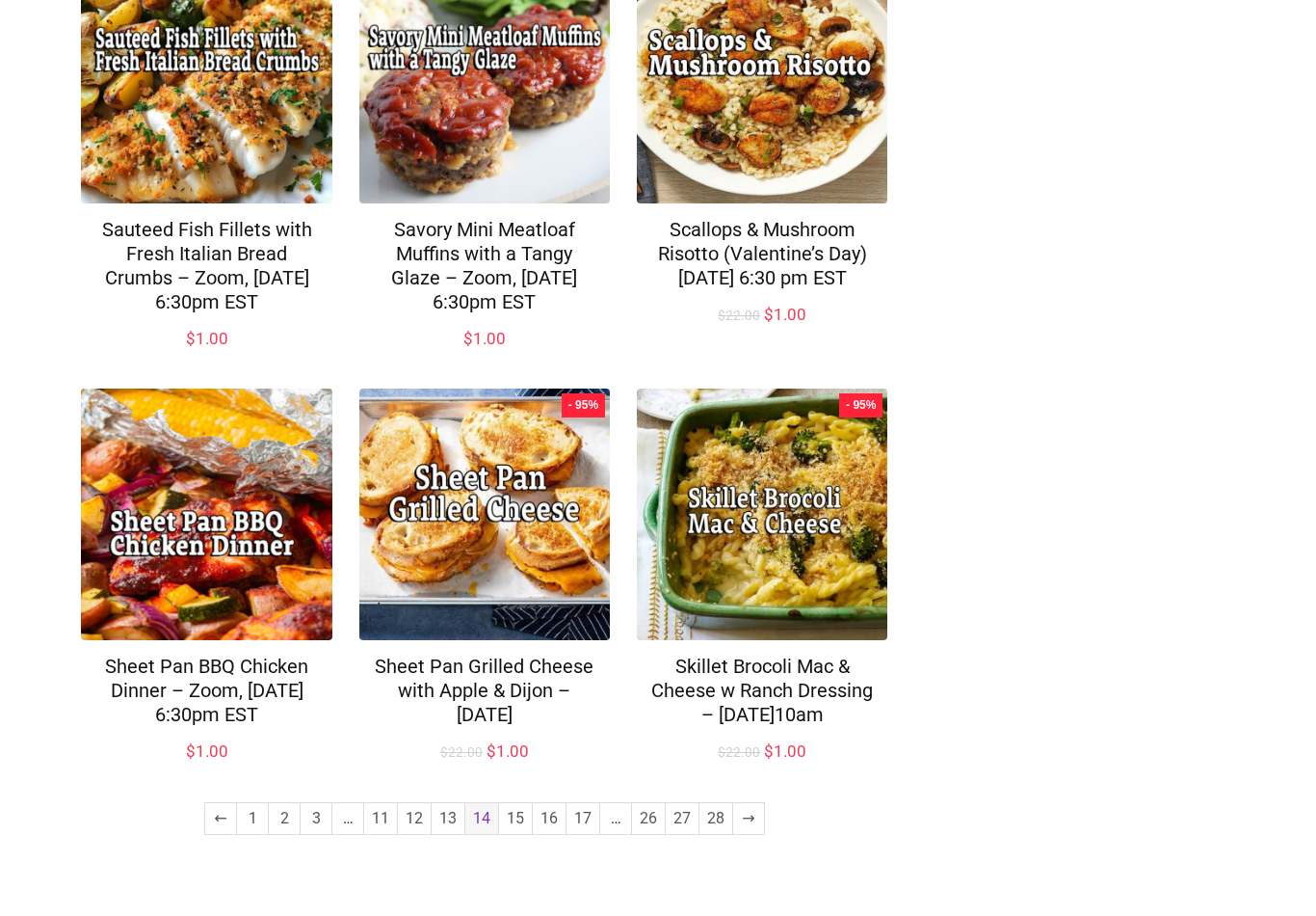
click at [513, 833] on link "15" at bounding box center [516, 819] width 33 height 31
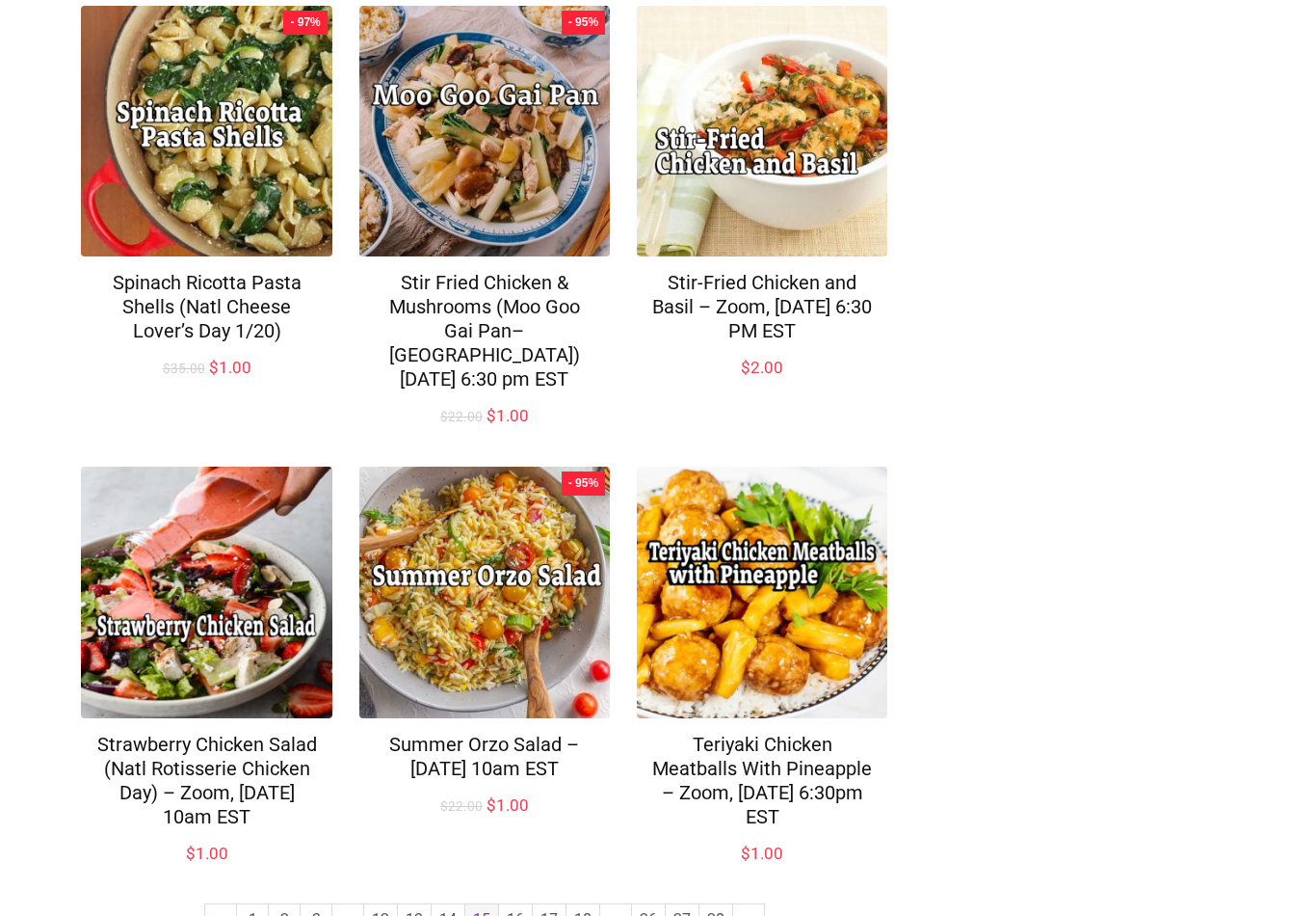
scroll to position [1224, 0]
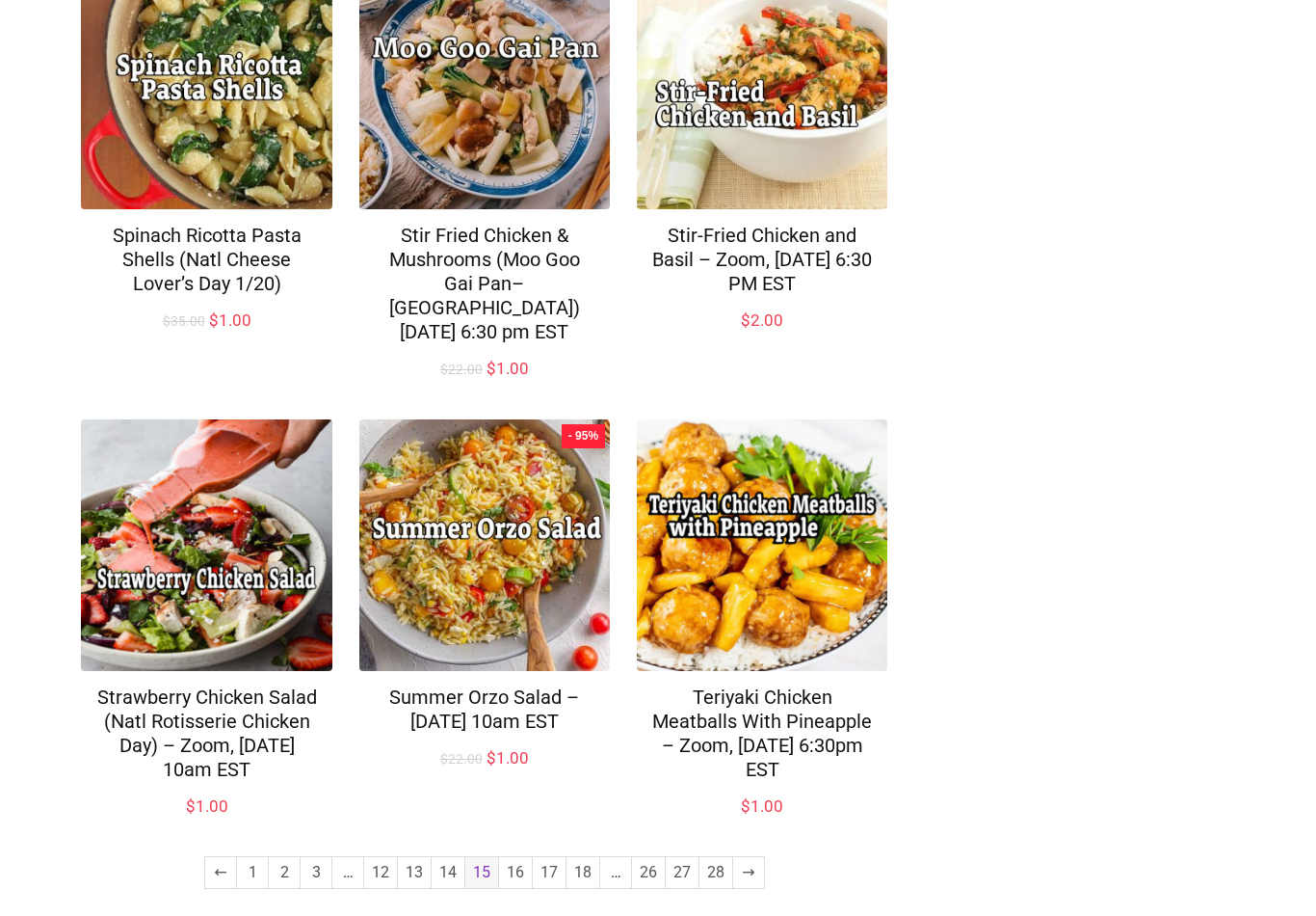
click at [519, 858] on link "16" at bounding box center [516, 872] width 33 height 31
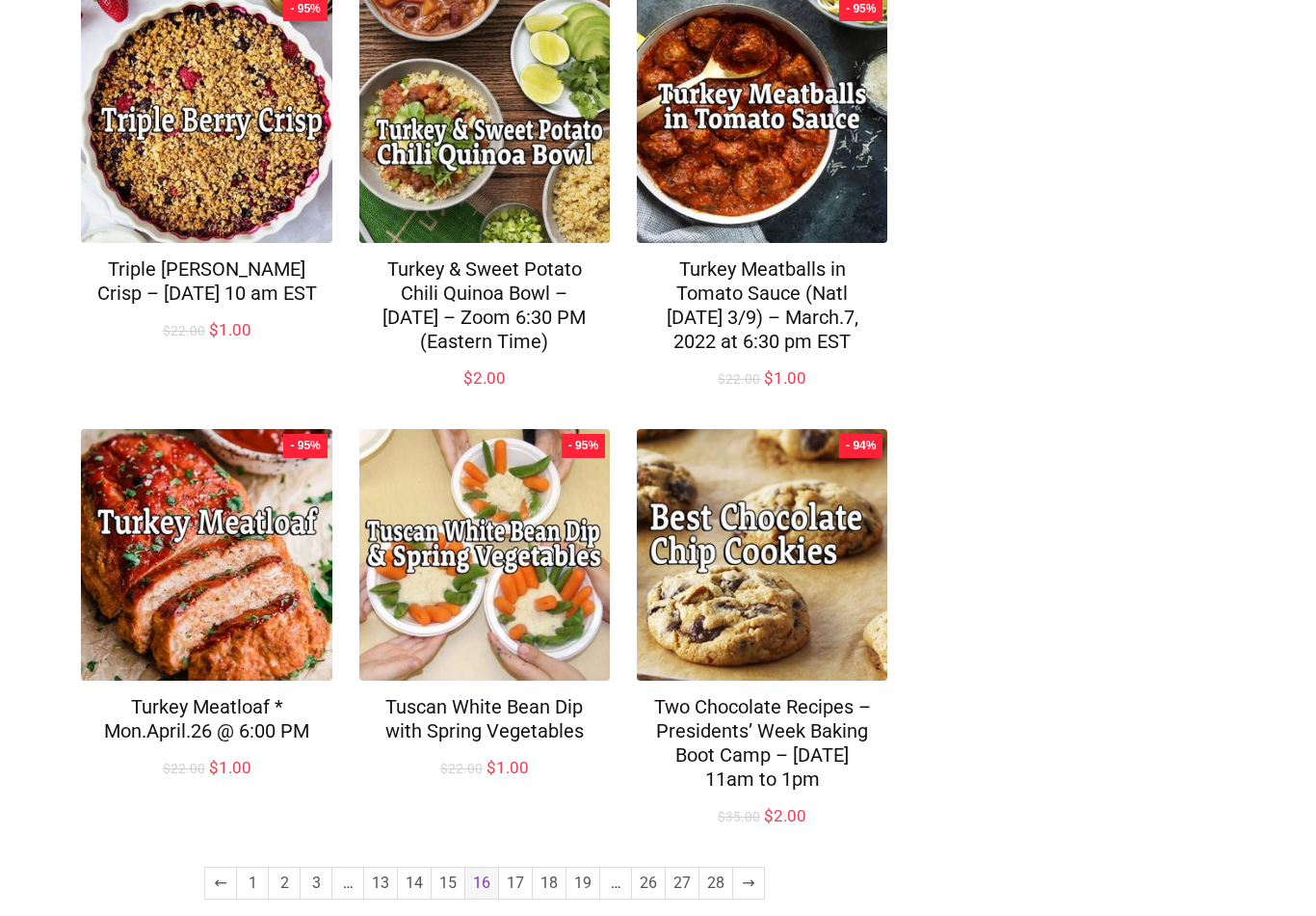
scroll to position [1321, 0]
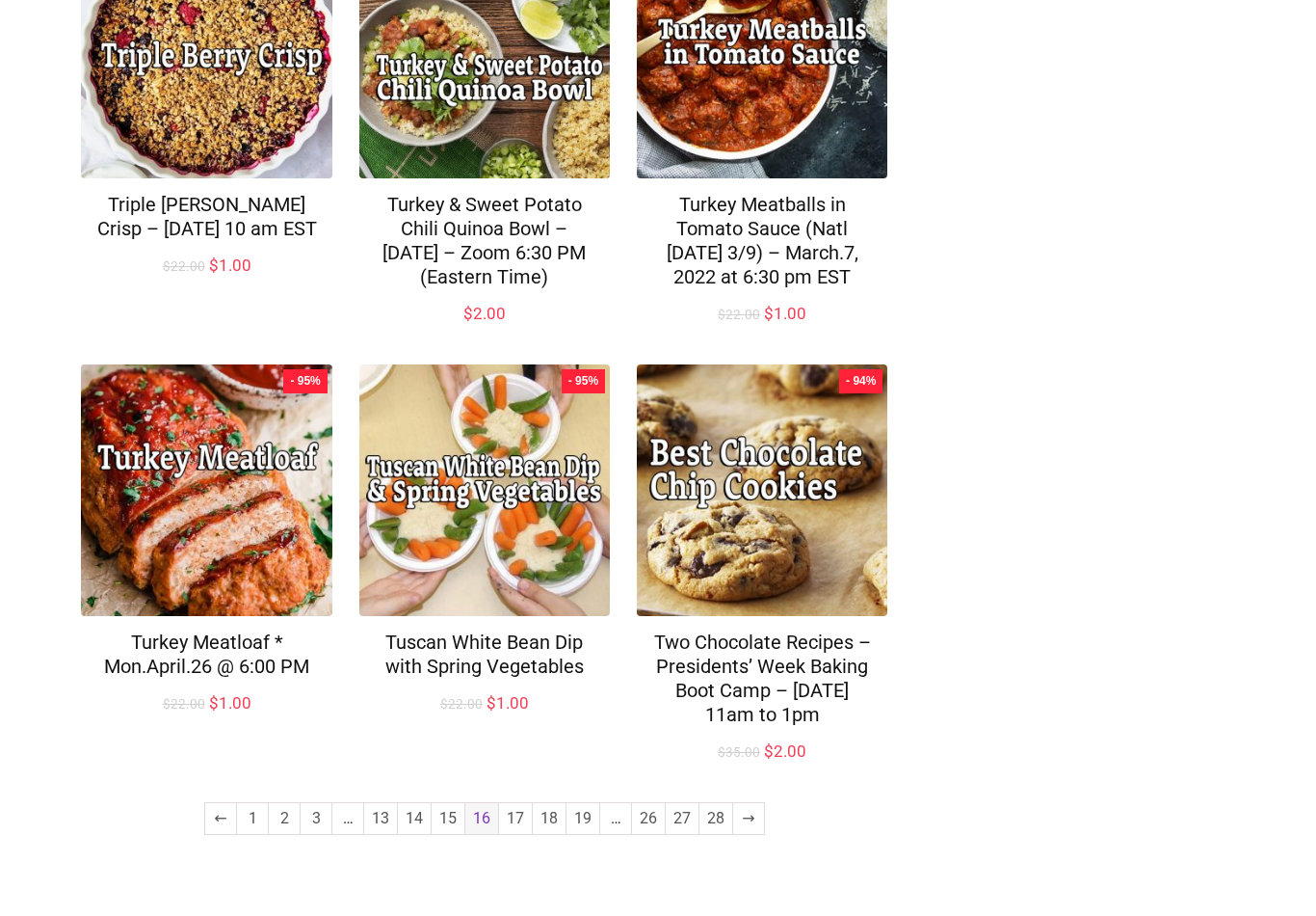
click at [518, 833] on link "17" at bounding box center [516, 819] width 33 height 31
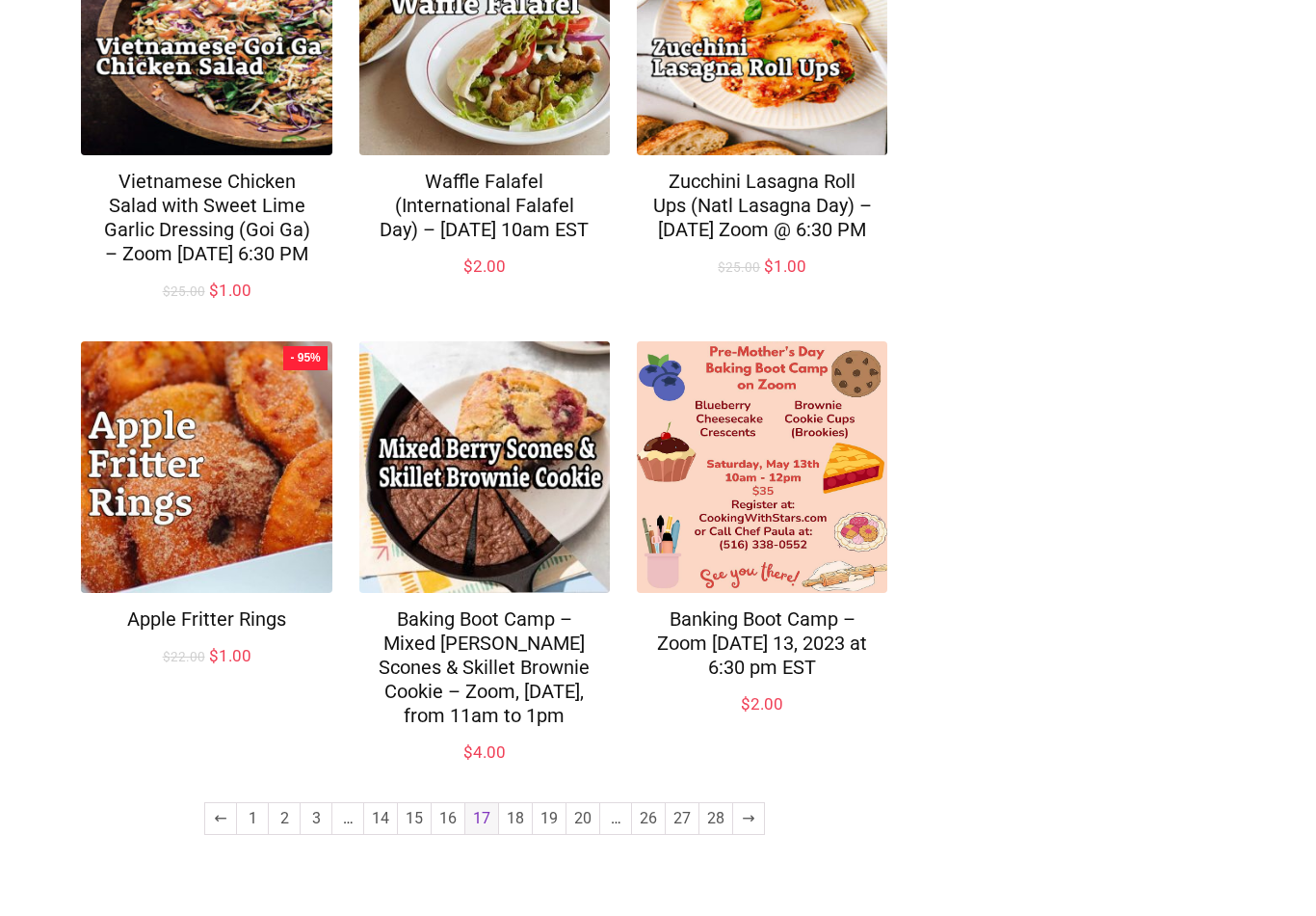
scroll to position [1296, 0]
click at [518, 833] on link "18" at bounding box center [516, 819] width 33 height 31
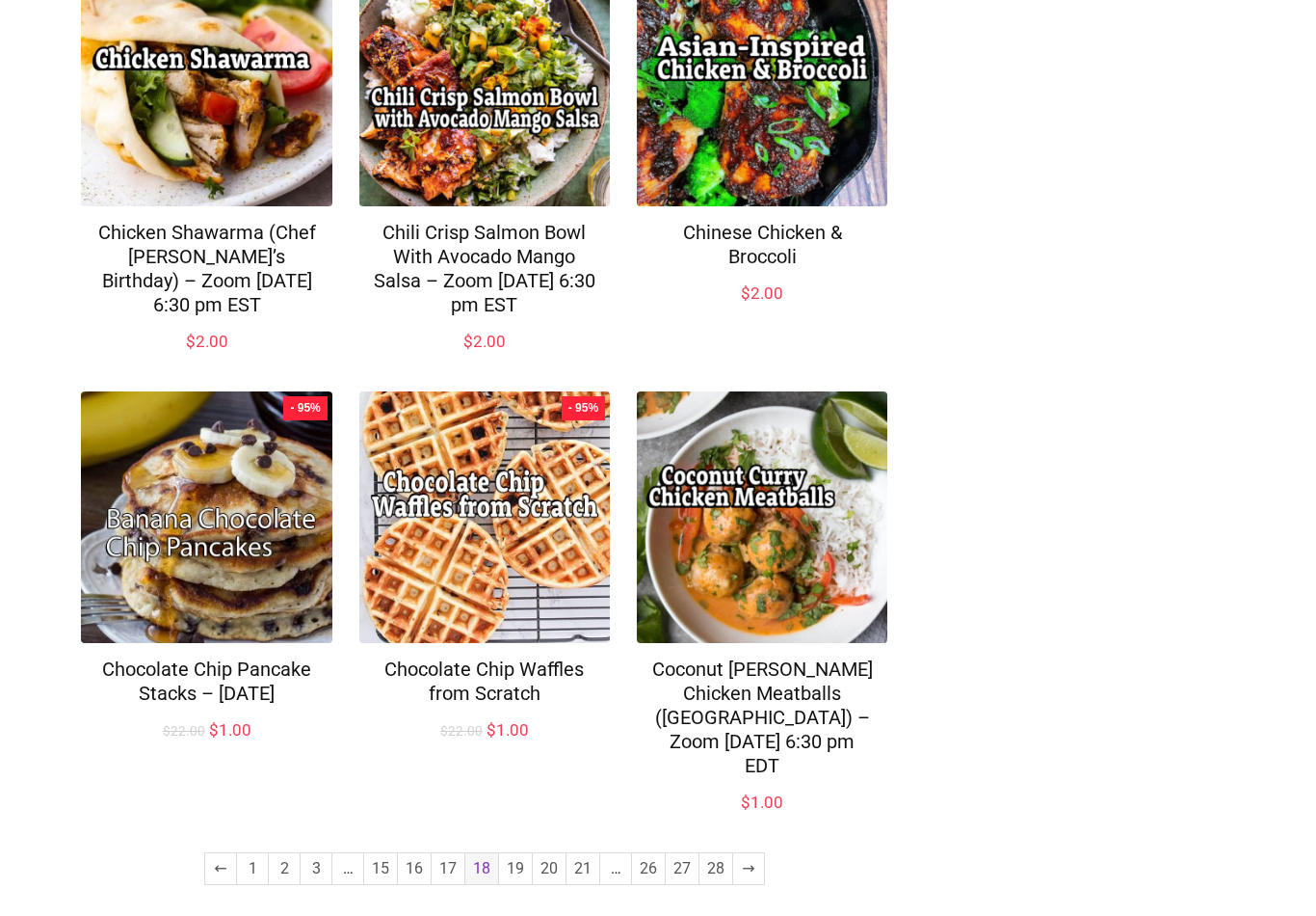
scroll to position [1246, 0]
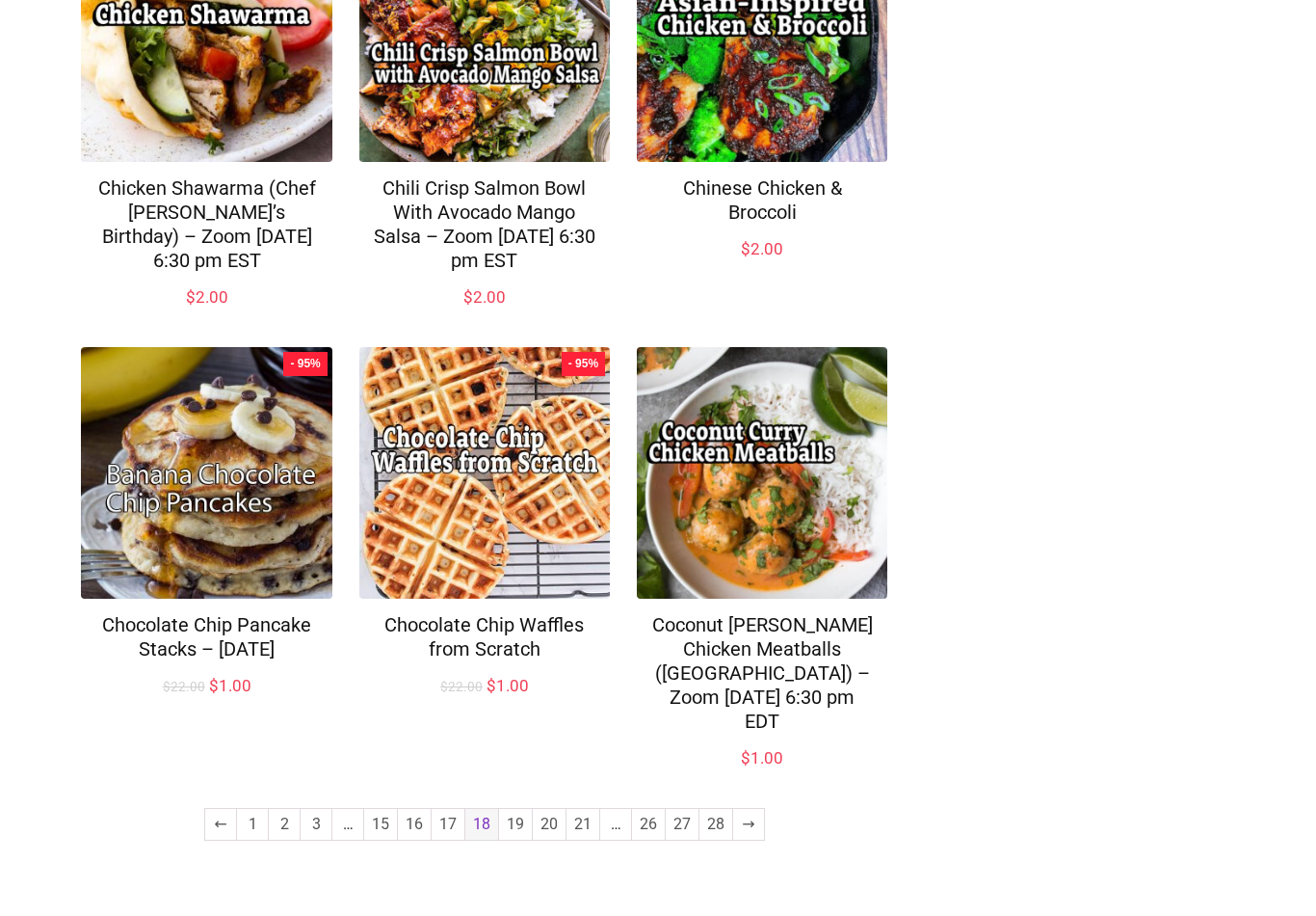
click at [522, 839] on link "19" at bounding box center [516, 824] width 33 height 31
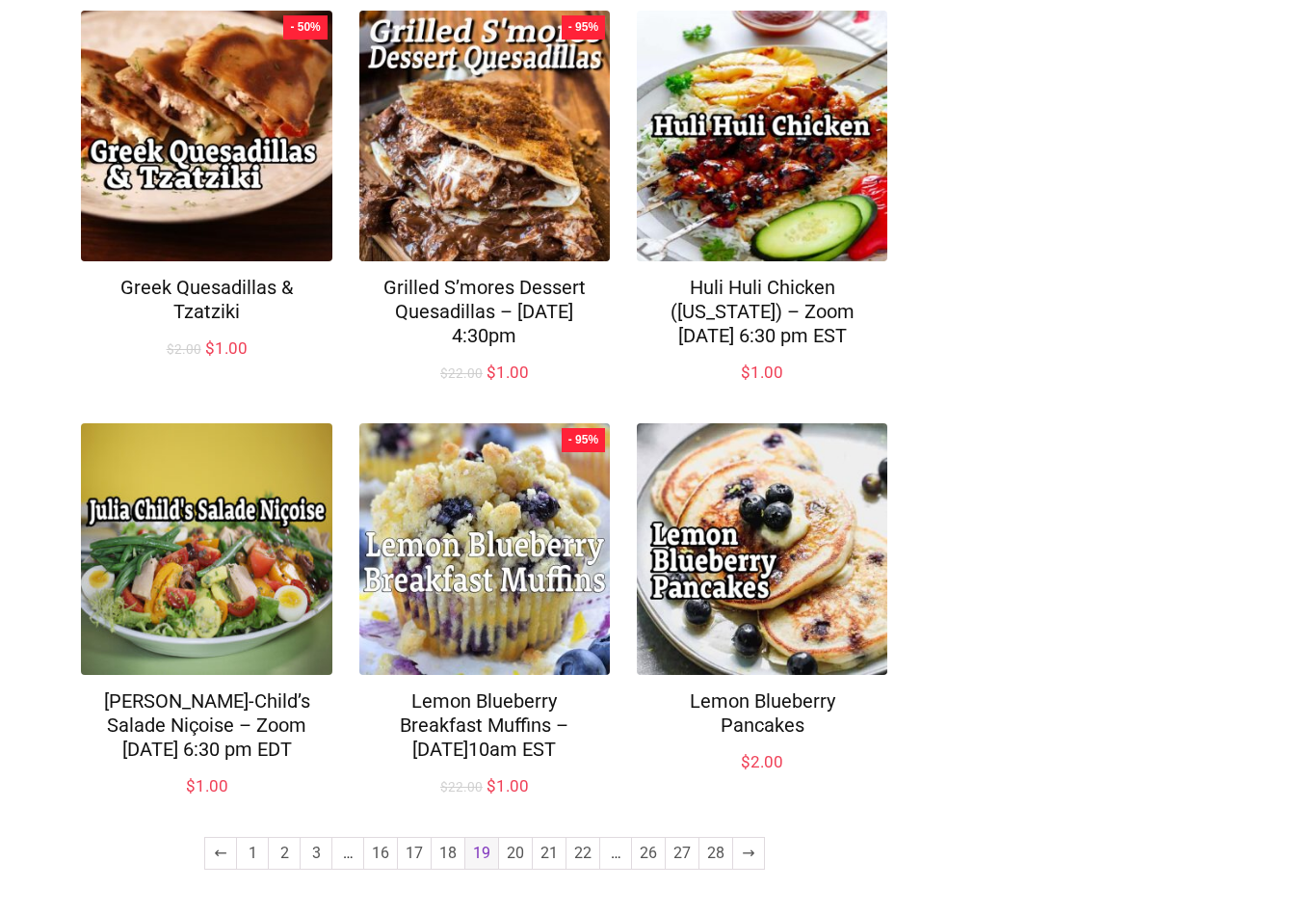
scroll to position [1246, 0]
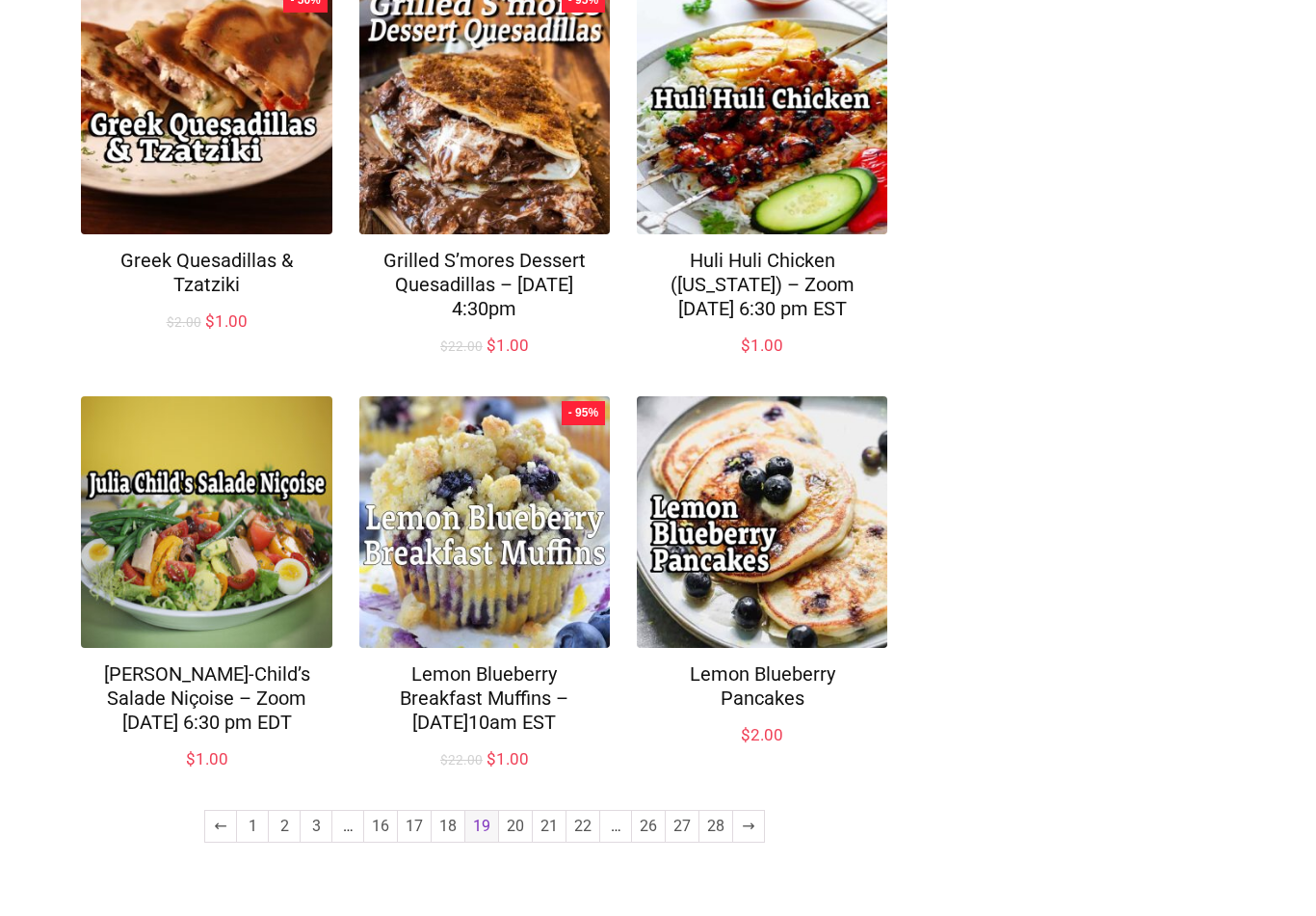
click at [515, 841] on link "20" at bounding box center [516, 826] width 33 height 31
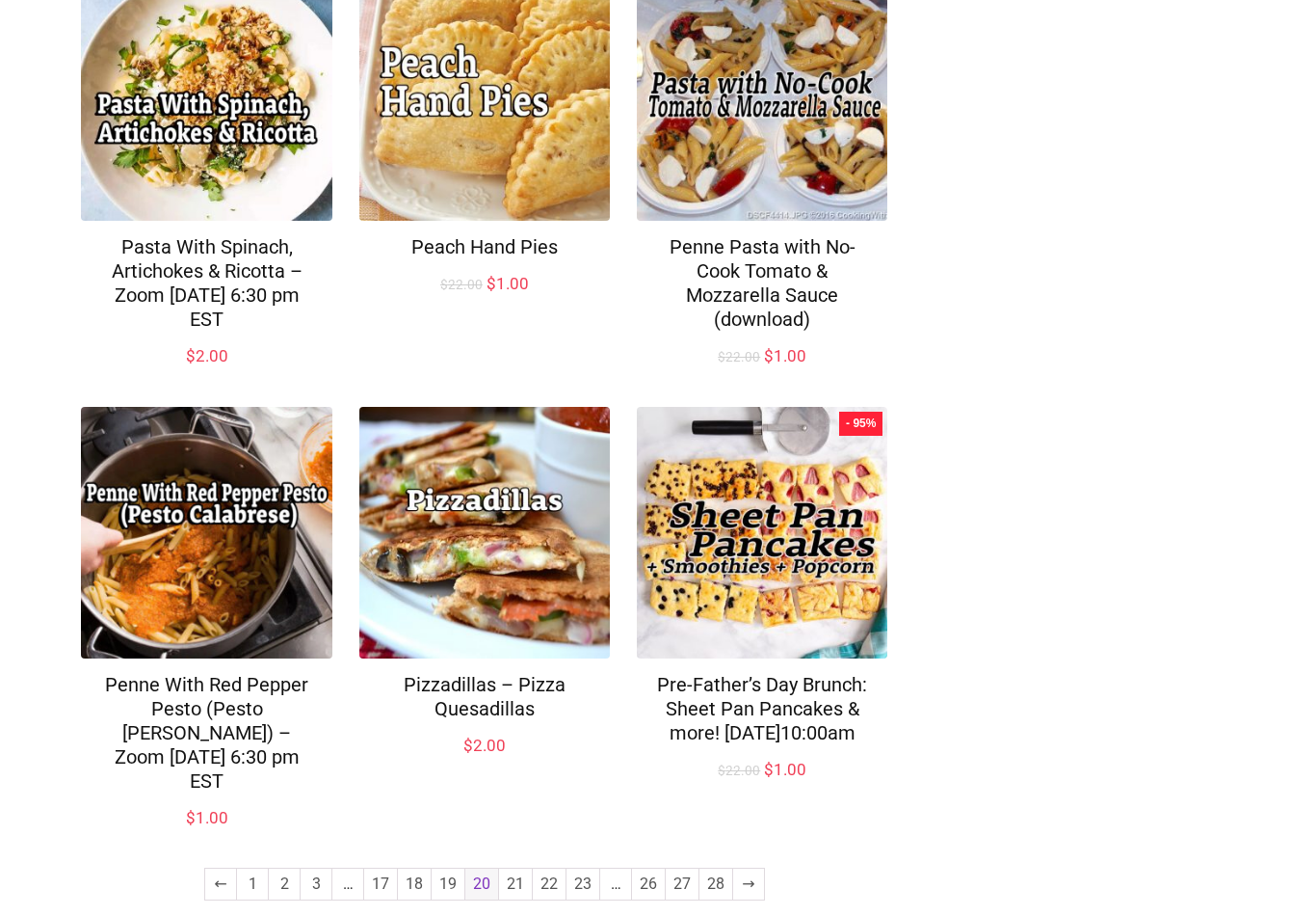
scroll to position [1246, 0]
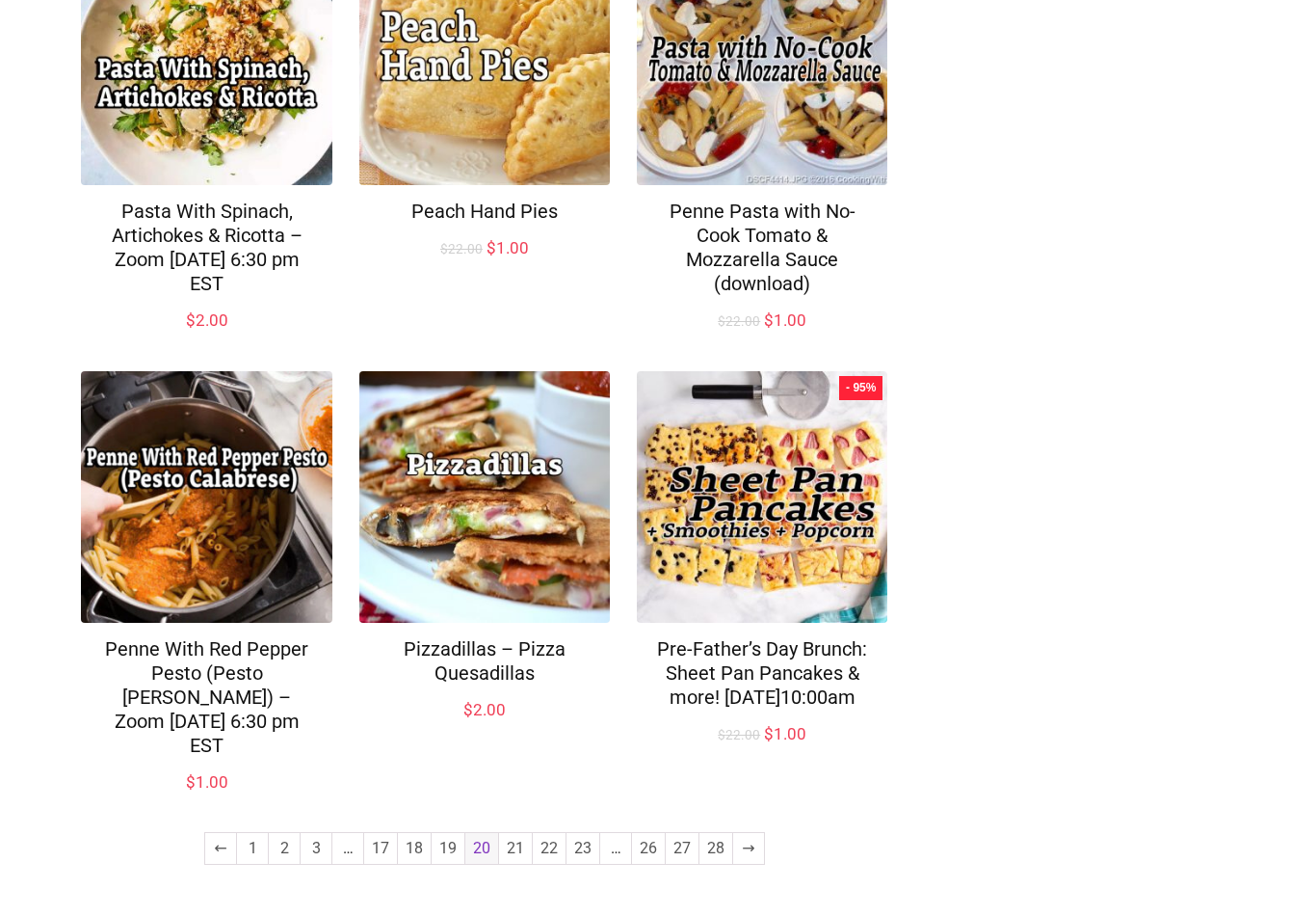
click at [515, 856] on link "21" at bounding box center [516, 848] width 33 height 31
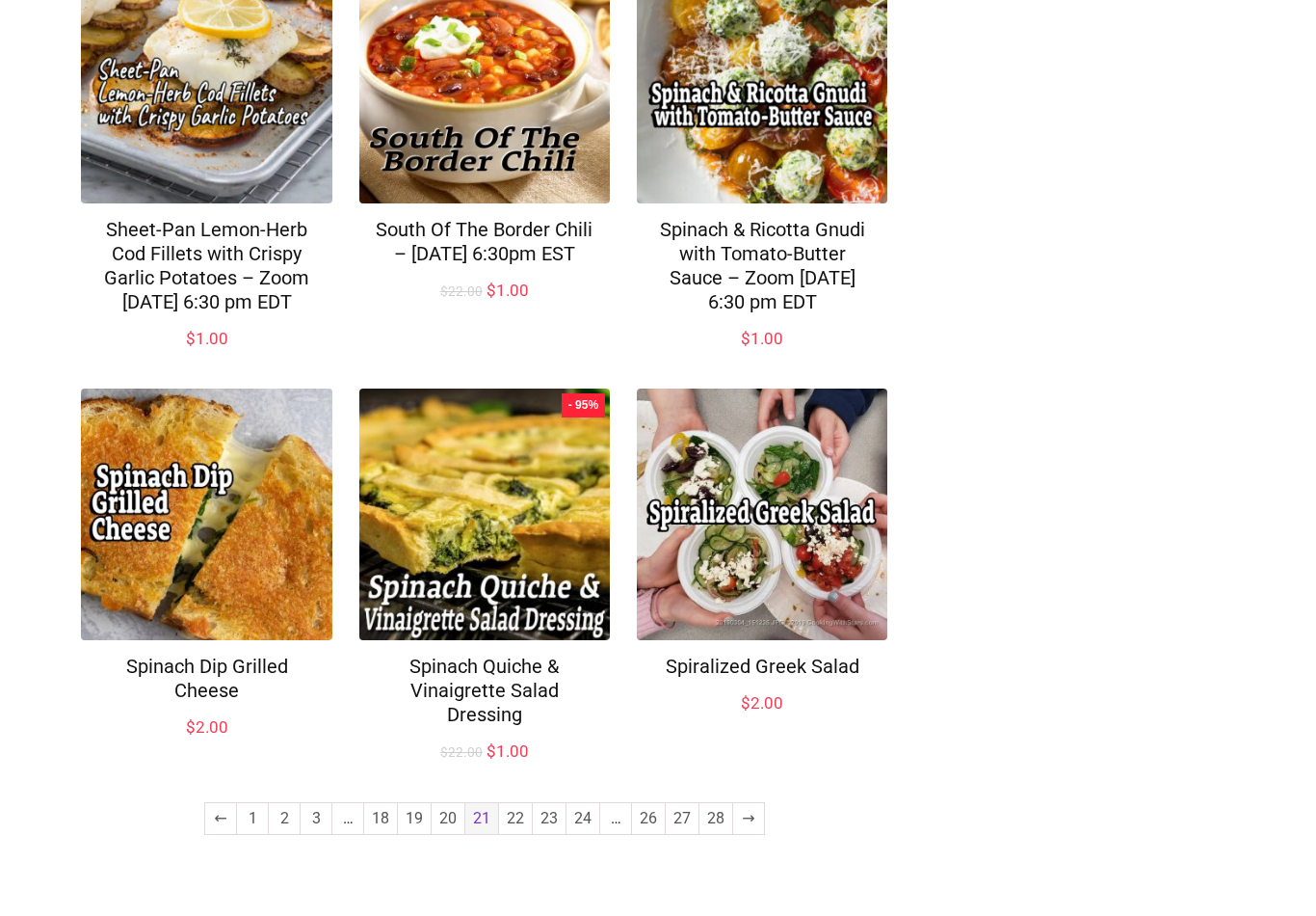
scroll to position [1198, 0]
click at [517, 833] on link "22" at bounding box center [516, 819] width 33 height 31
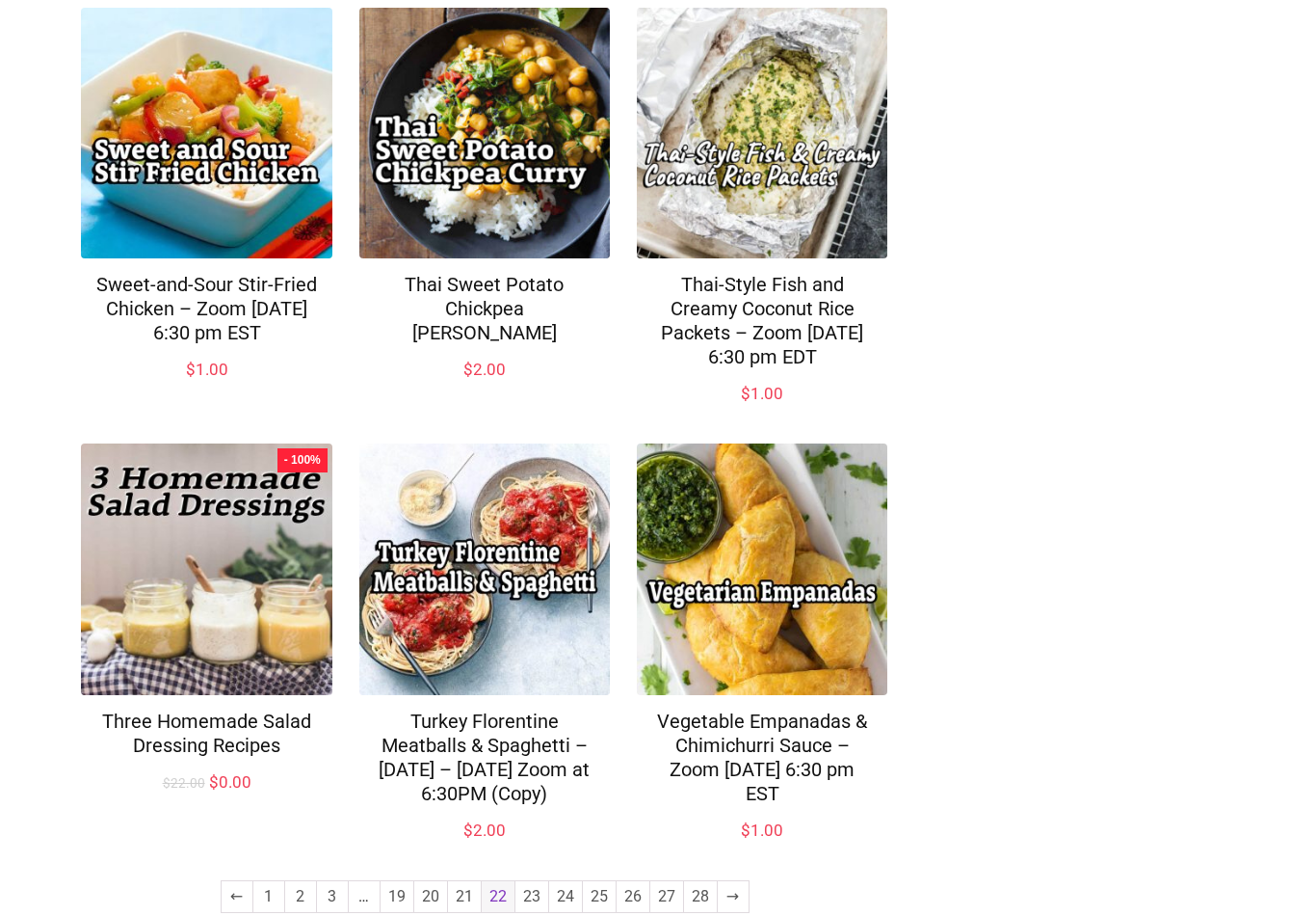
scroll to position [1222, 0]
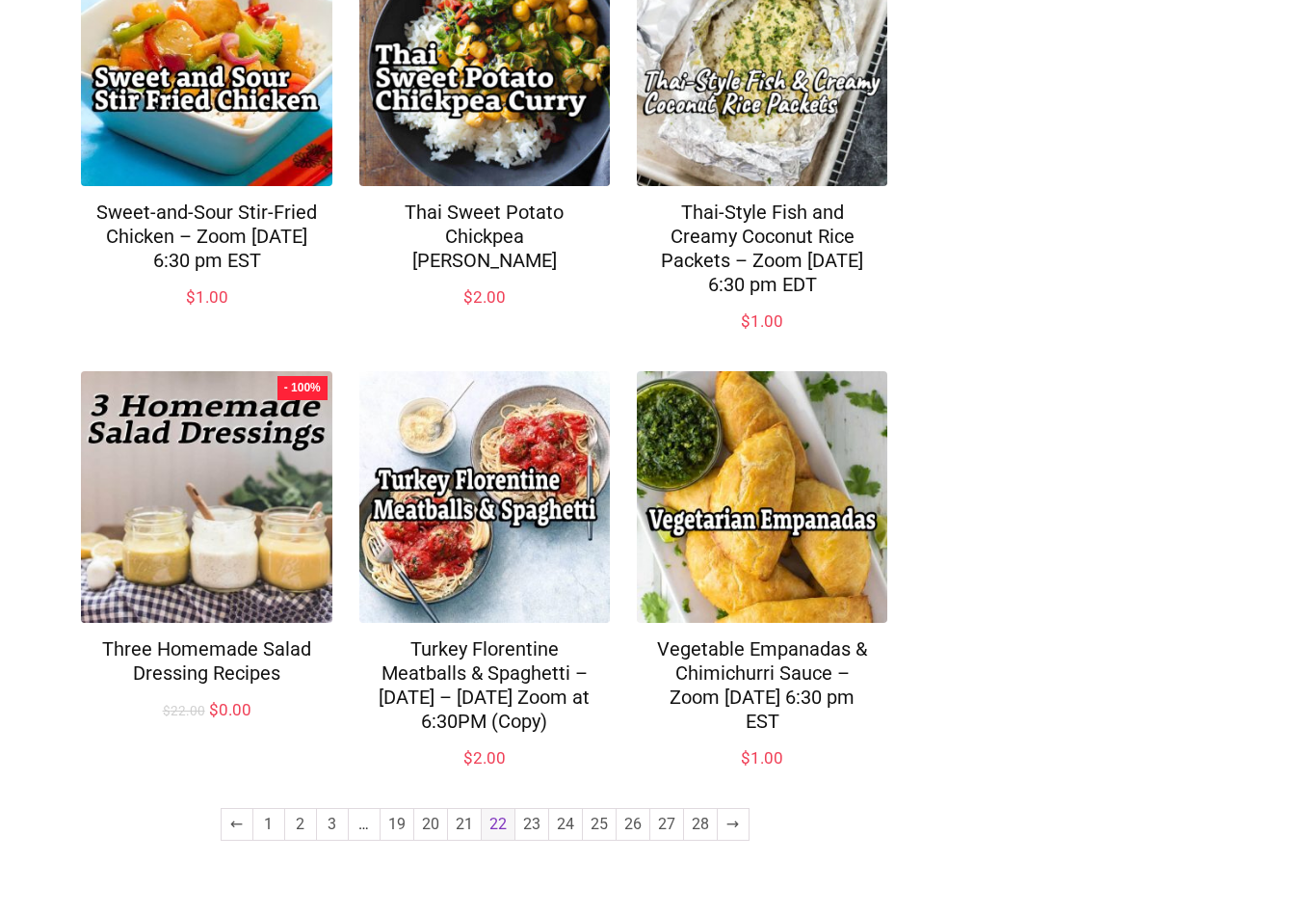
click at [530, 839] on link "23" at bounding box center [532, 824] width 33 height 31
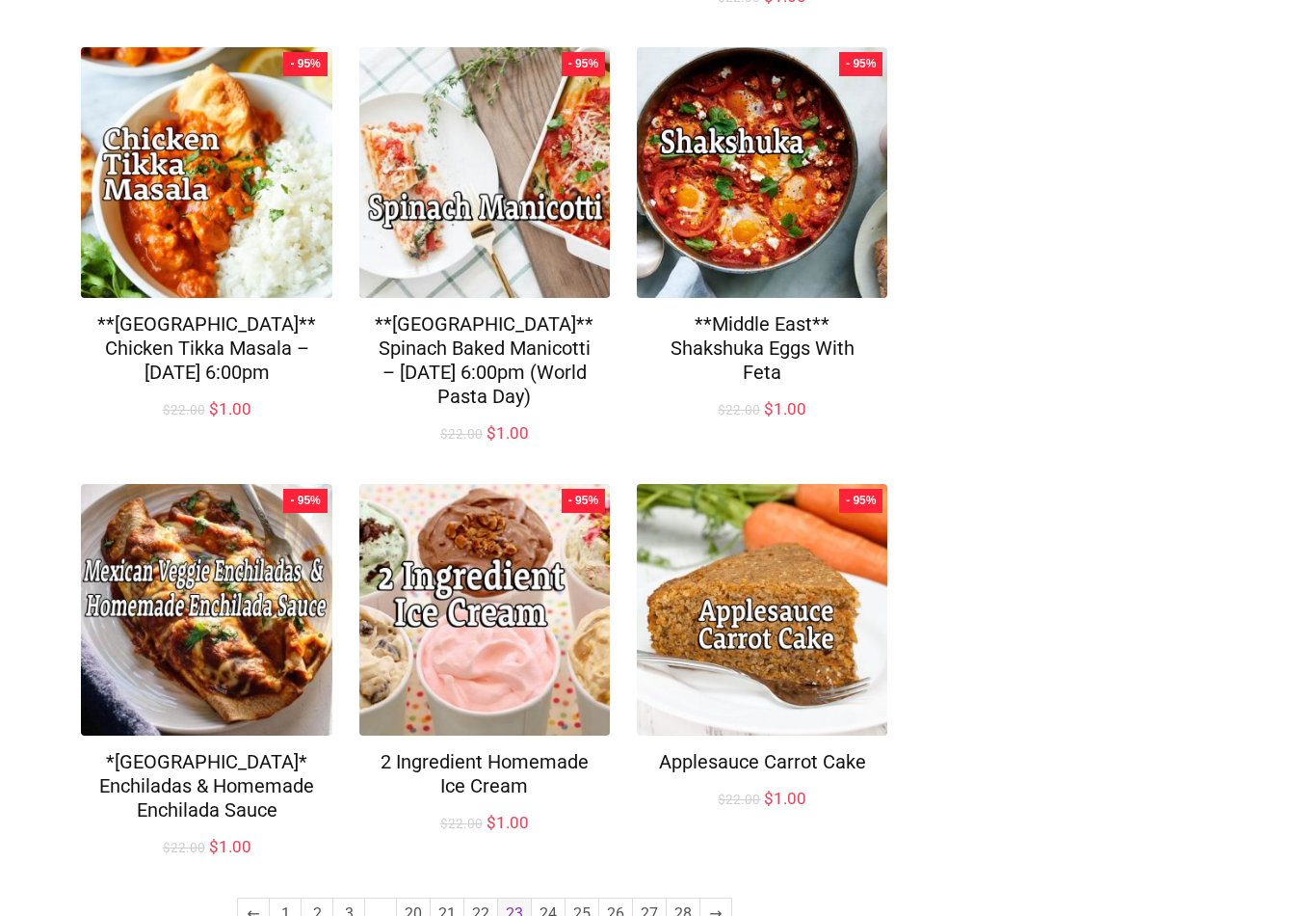
scroll to position [1176, 0]
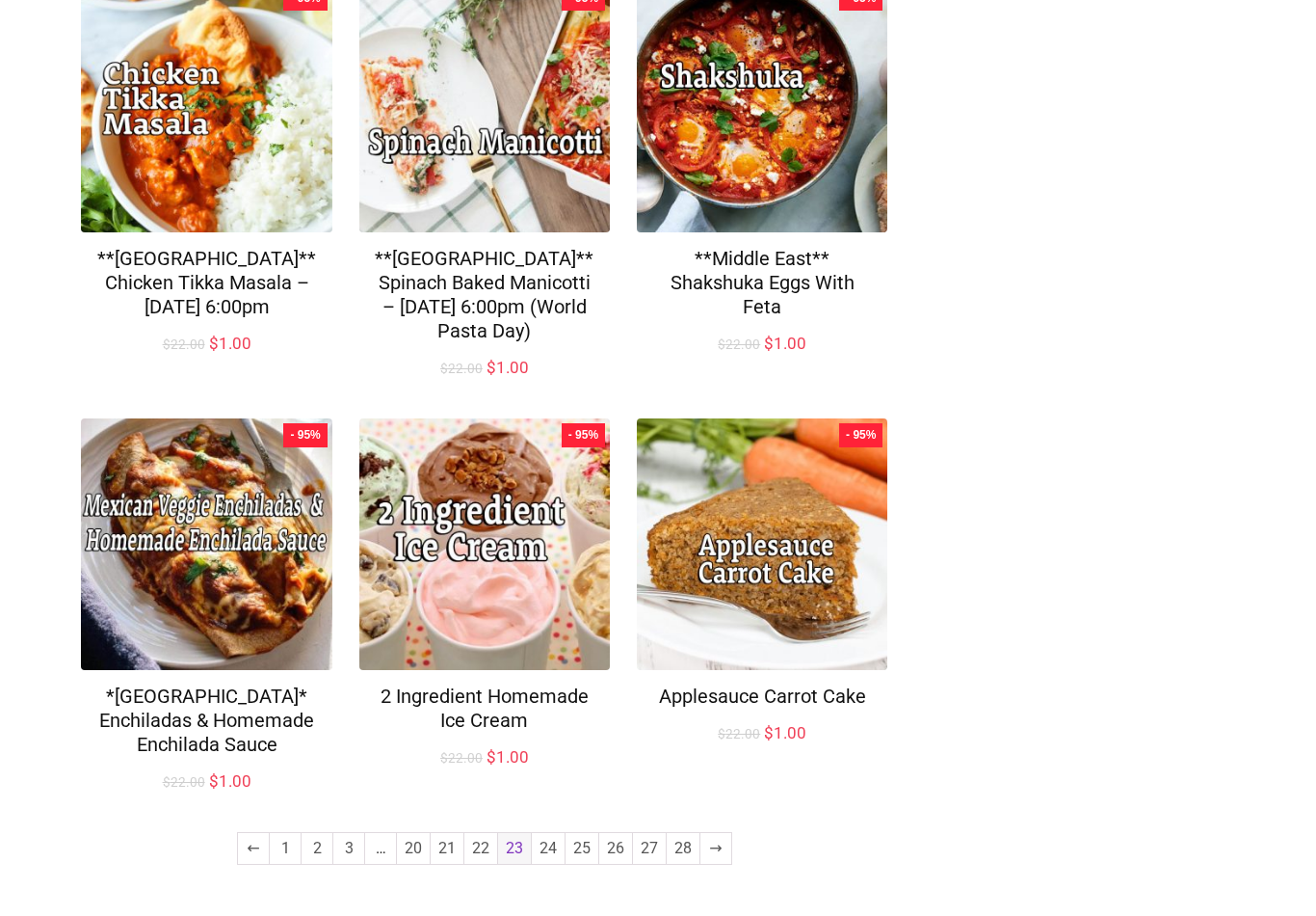
click at [554, 853] on link "24" at bounding box center [548, 848] width 33 height 31
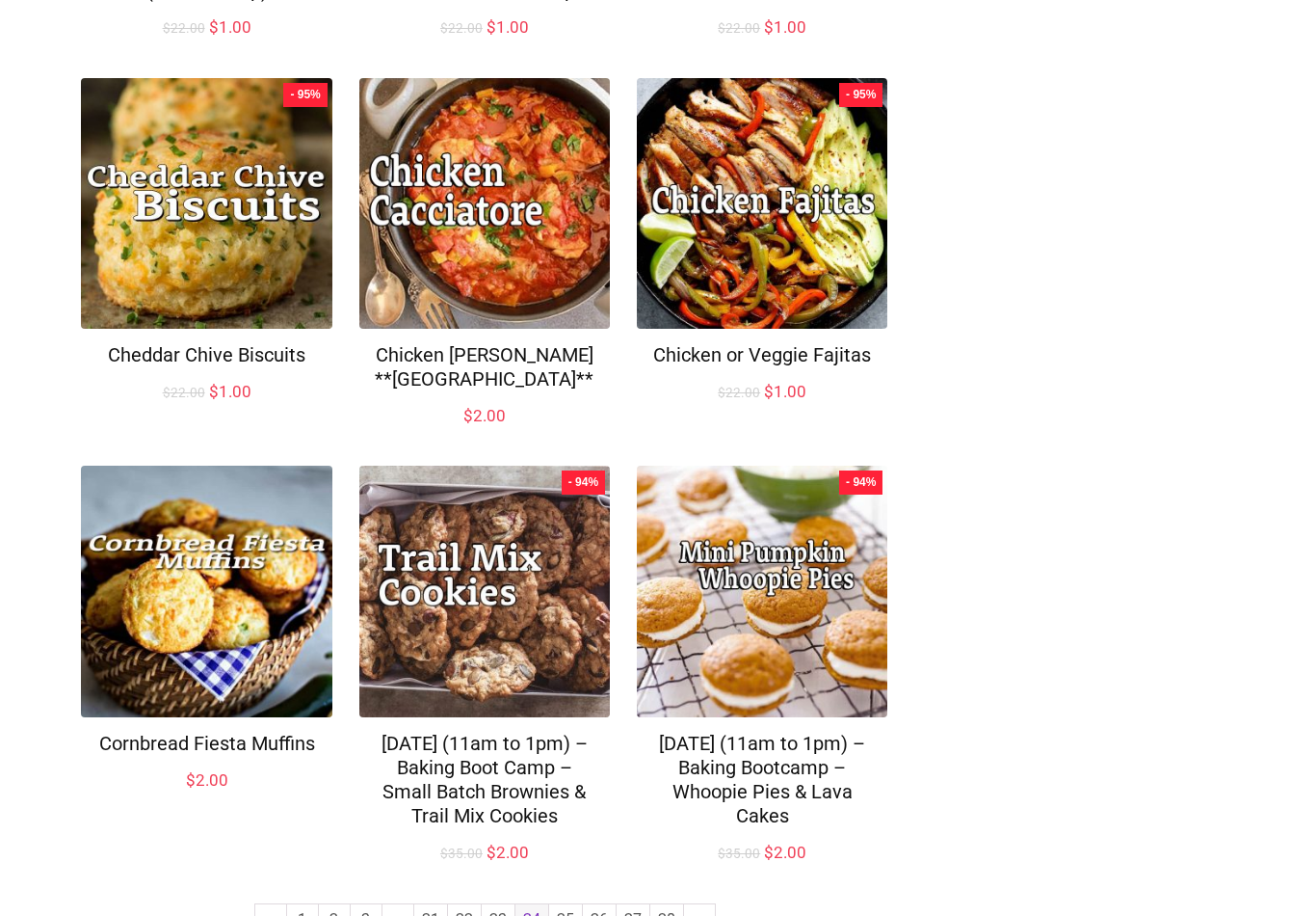
scroll to position [1127, 0]
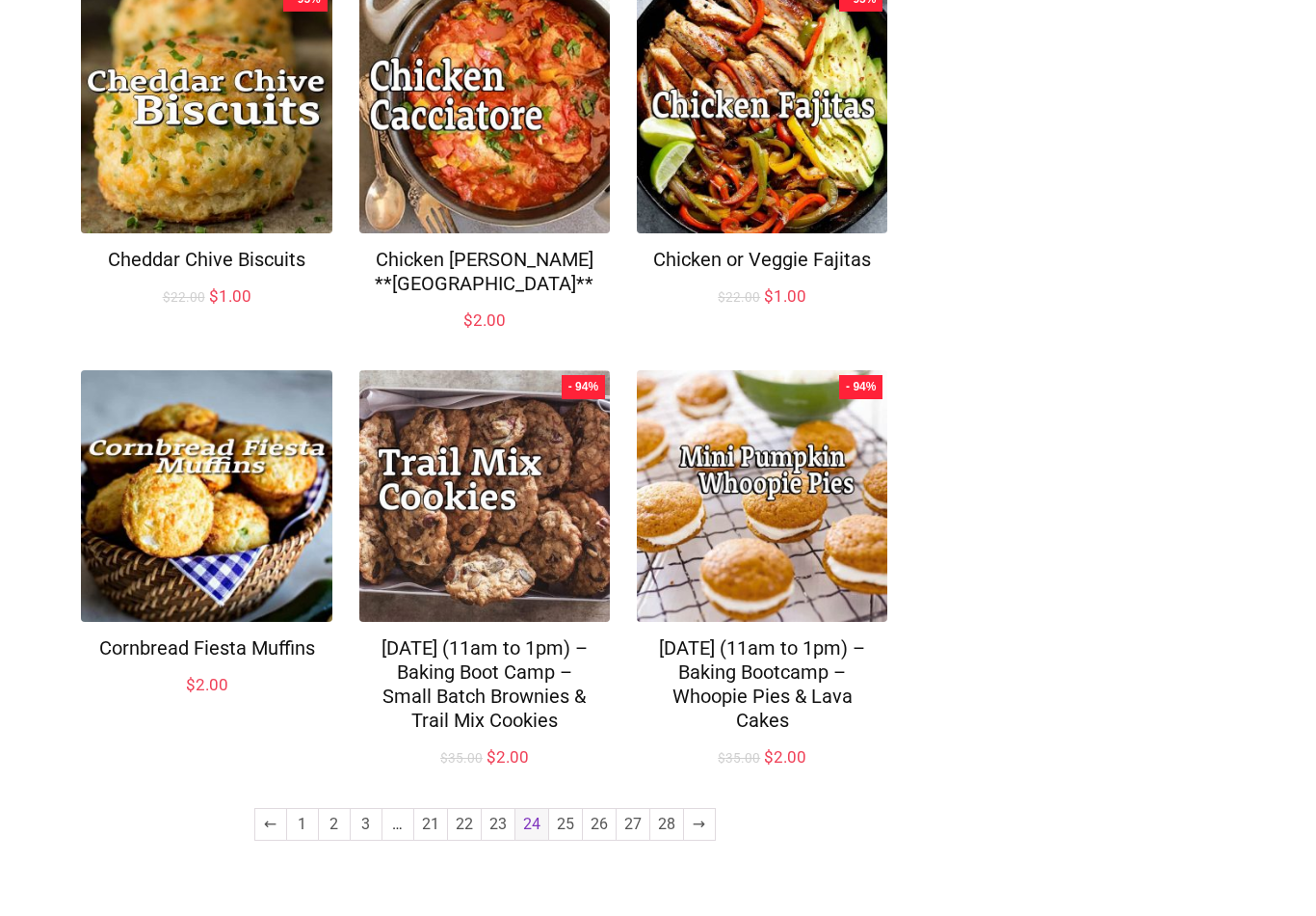
click at [567, 839] on link "25" at bounding box center [566, 824] width 33 height 31
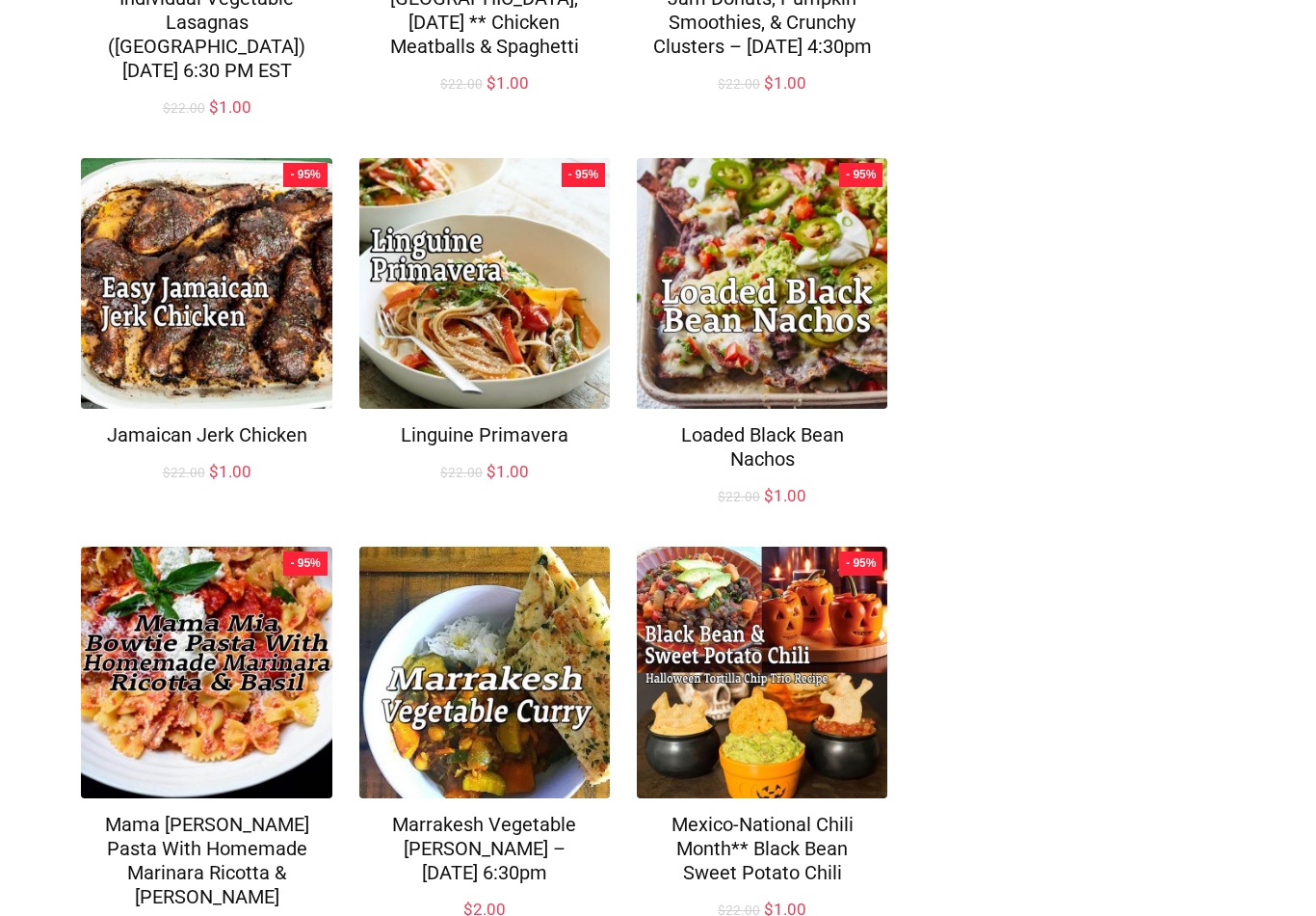
scroll to position [1105, 0]
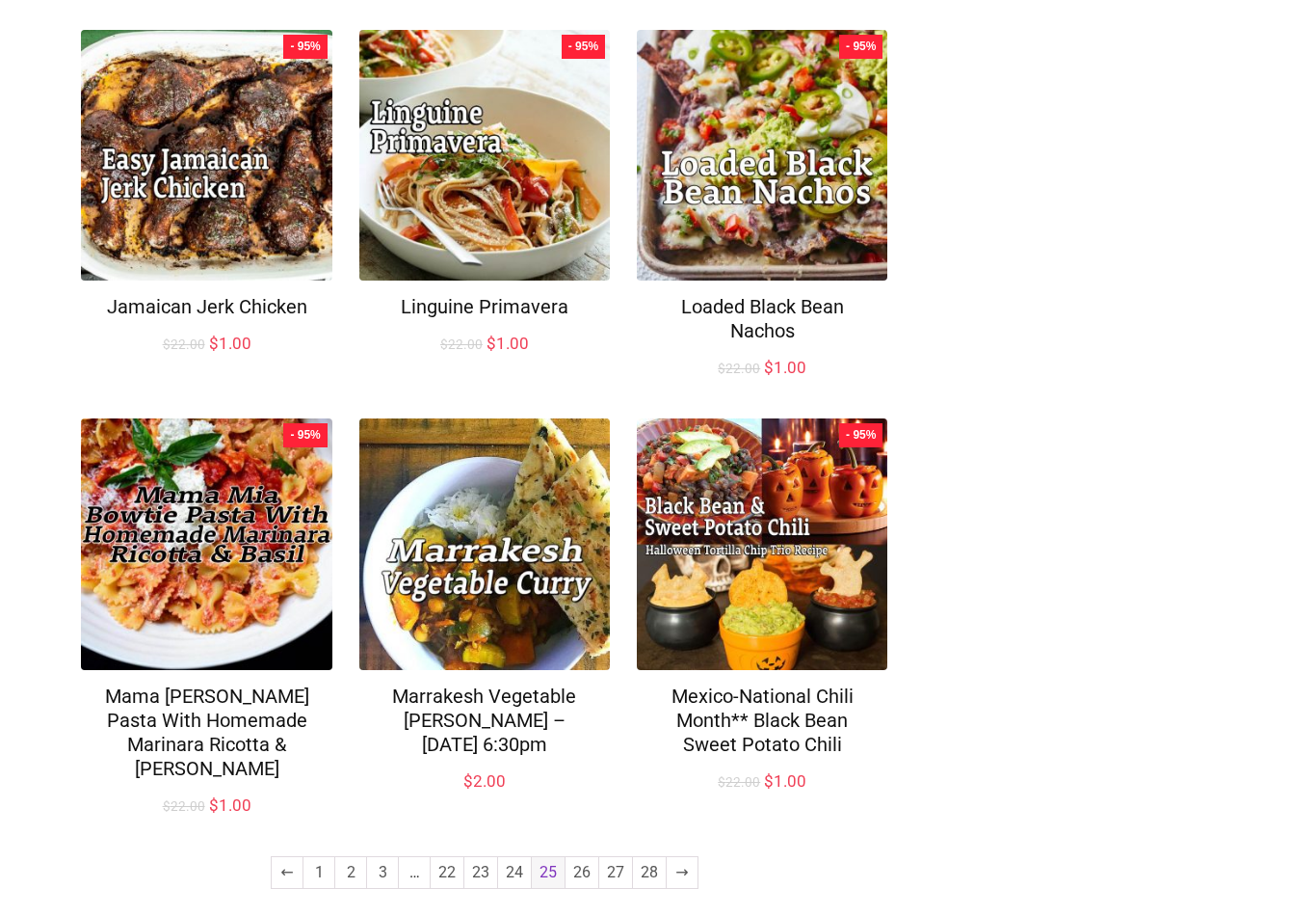
click at [582, 857] on link "26" at bounding box center [582, 872] width 33 height 31
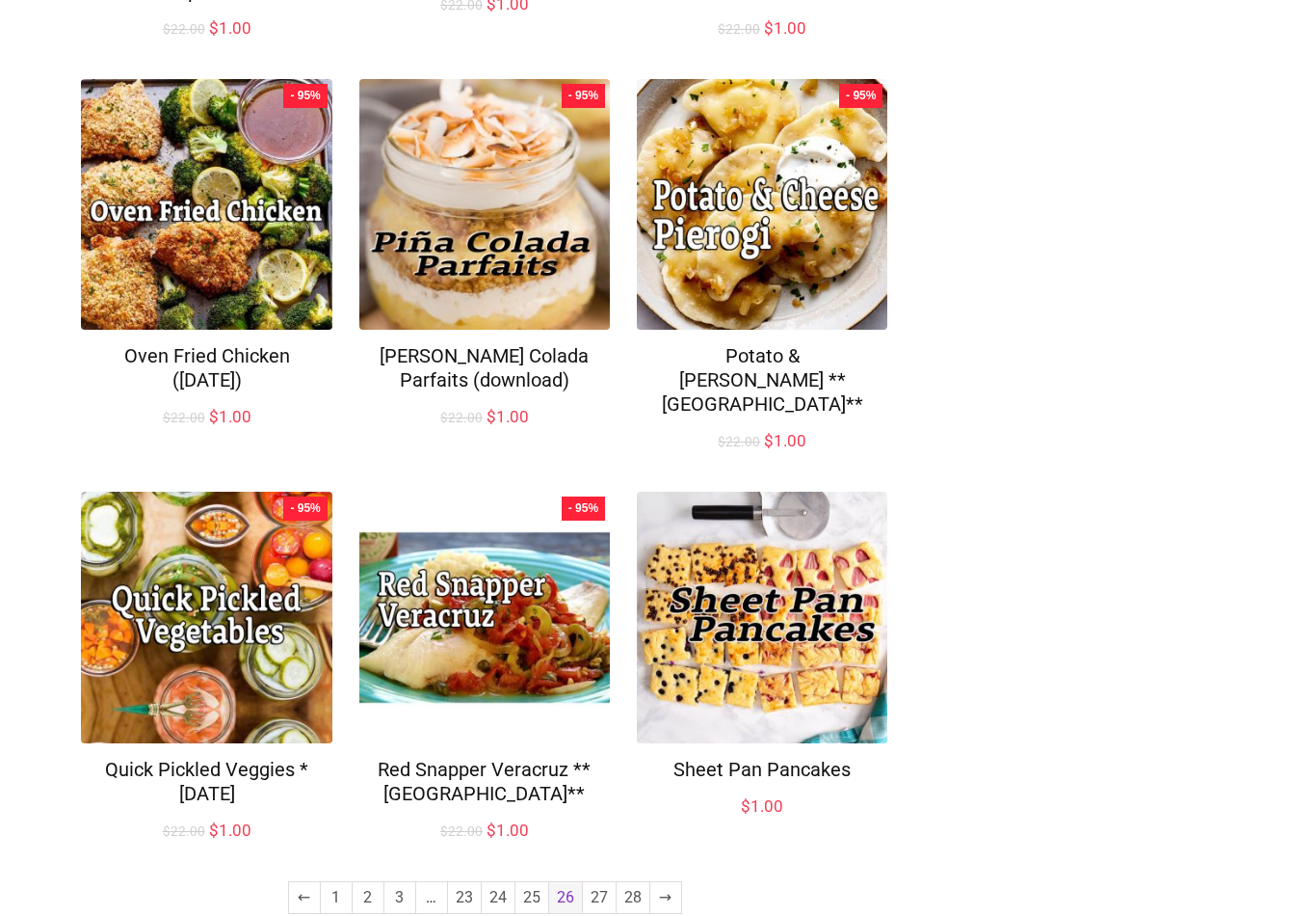
scroll to position [1081, 0]
